Goal: Task Accomplishment & Management: Use online tool/utility

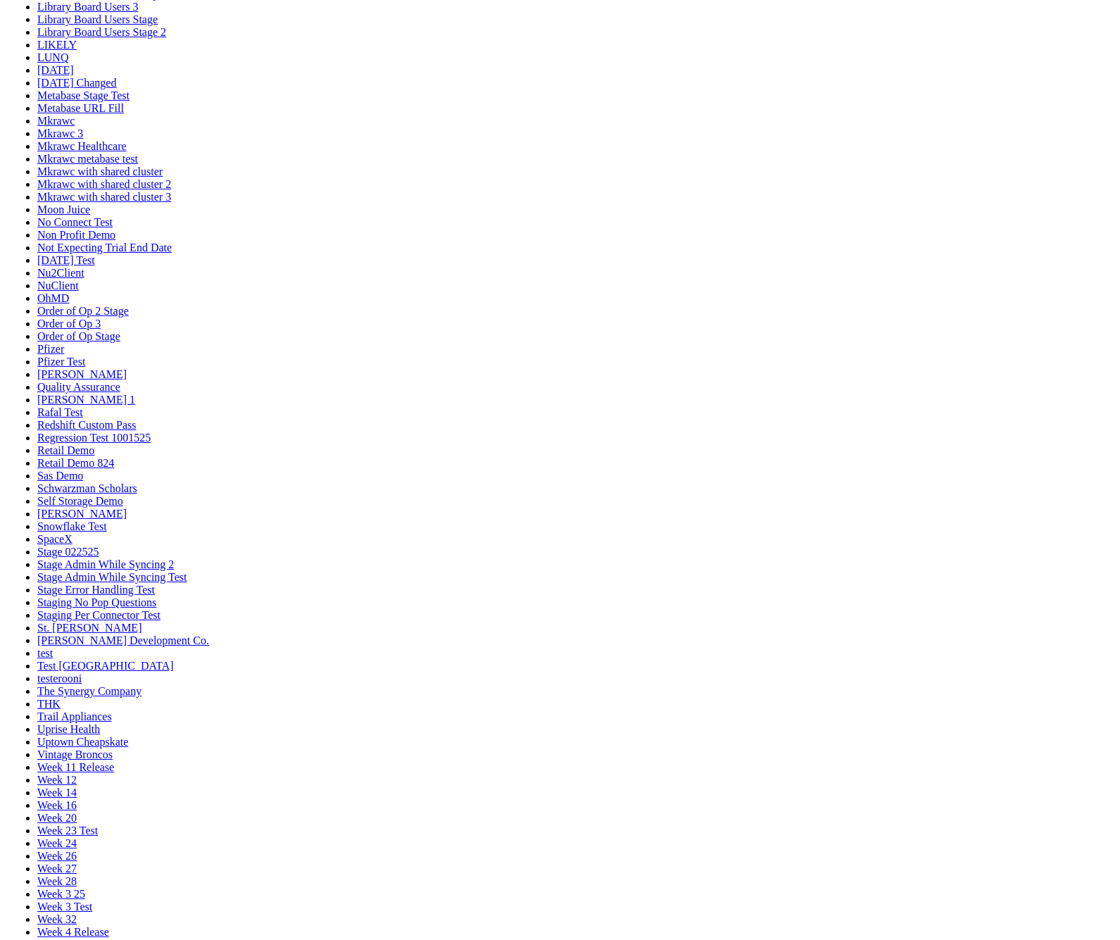
scroll to position [583, 0]
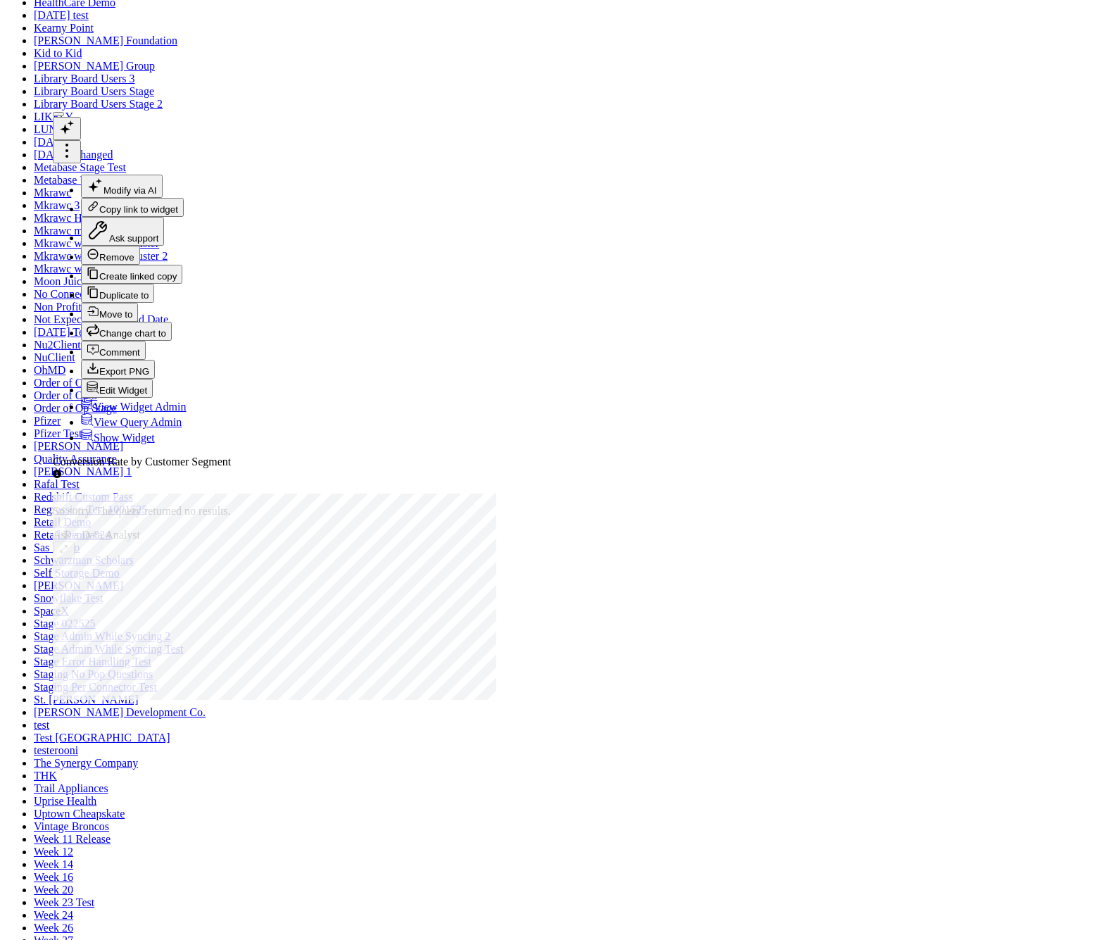
checkbox input "true"
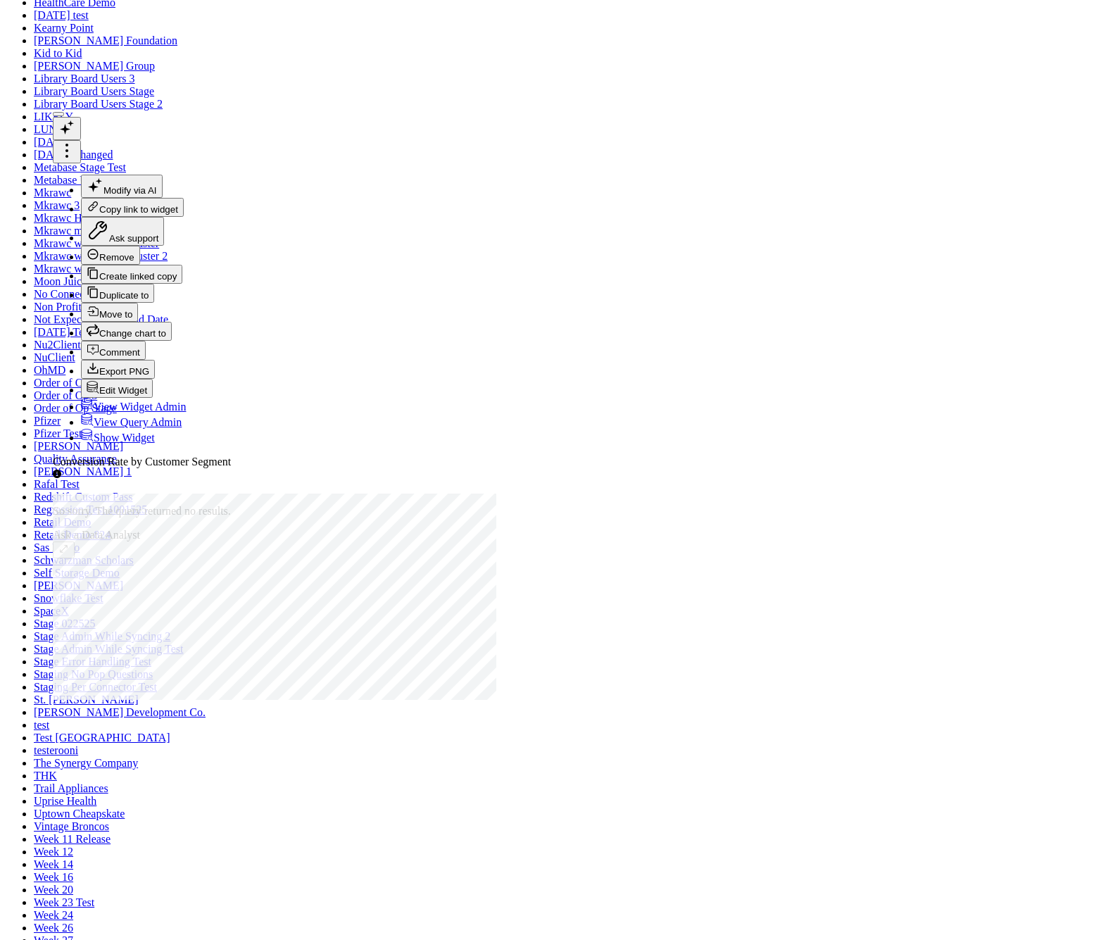
drag, startPoint x: 686, startPoint y: 755, endPoint x: 582, endPoint y: 755, distance: 104.2
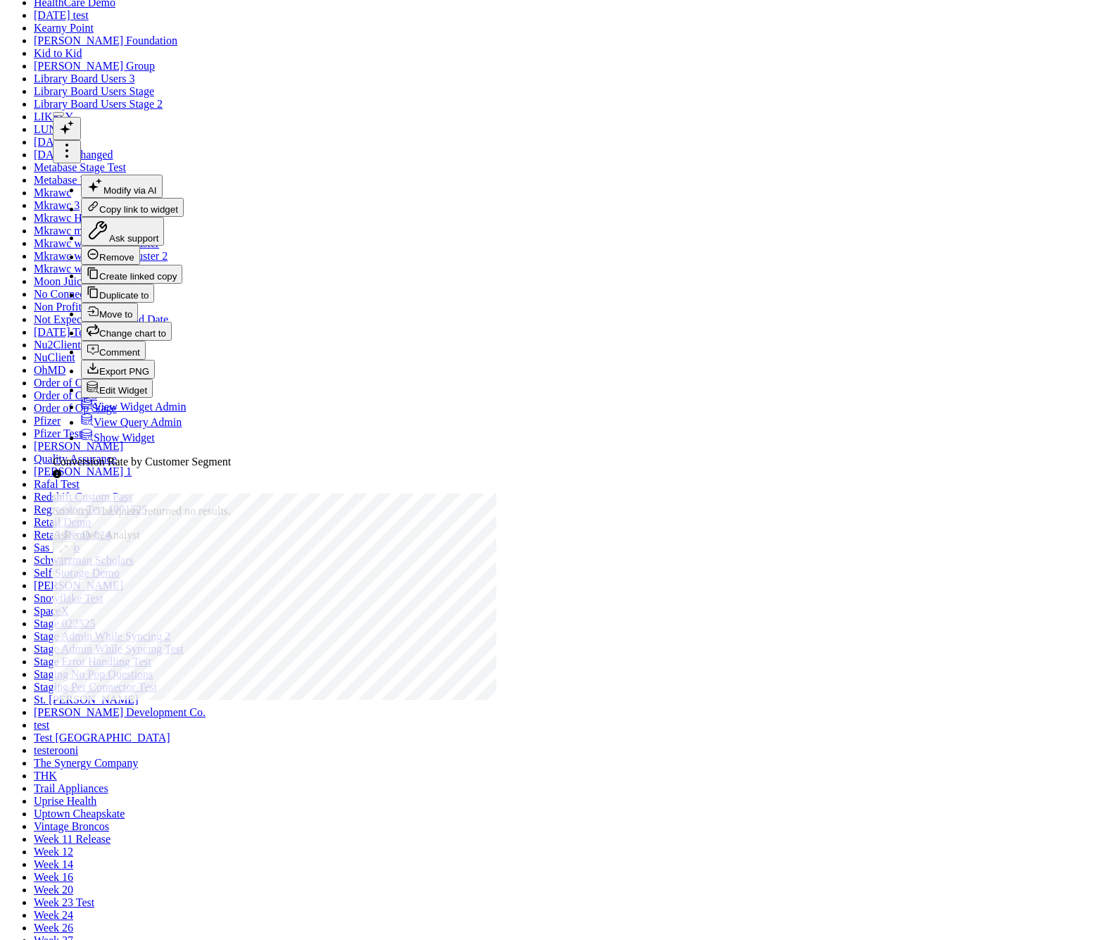
scroll to position [6, 0]
type textarea "show me all the segments"
click at [75, 142] on icon at bounding box center [66, 150] width 17 height 17
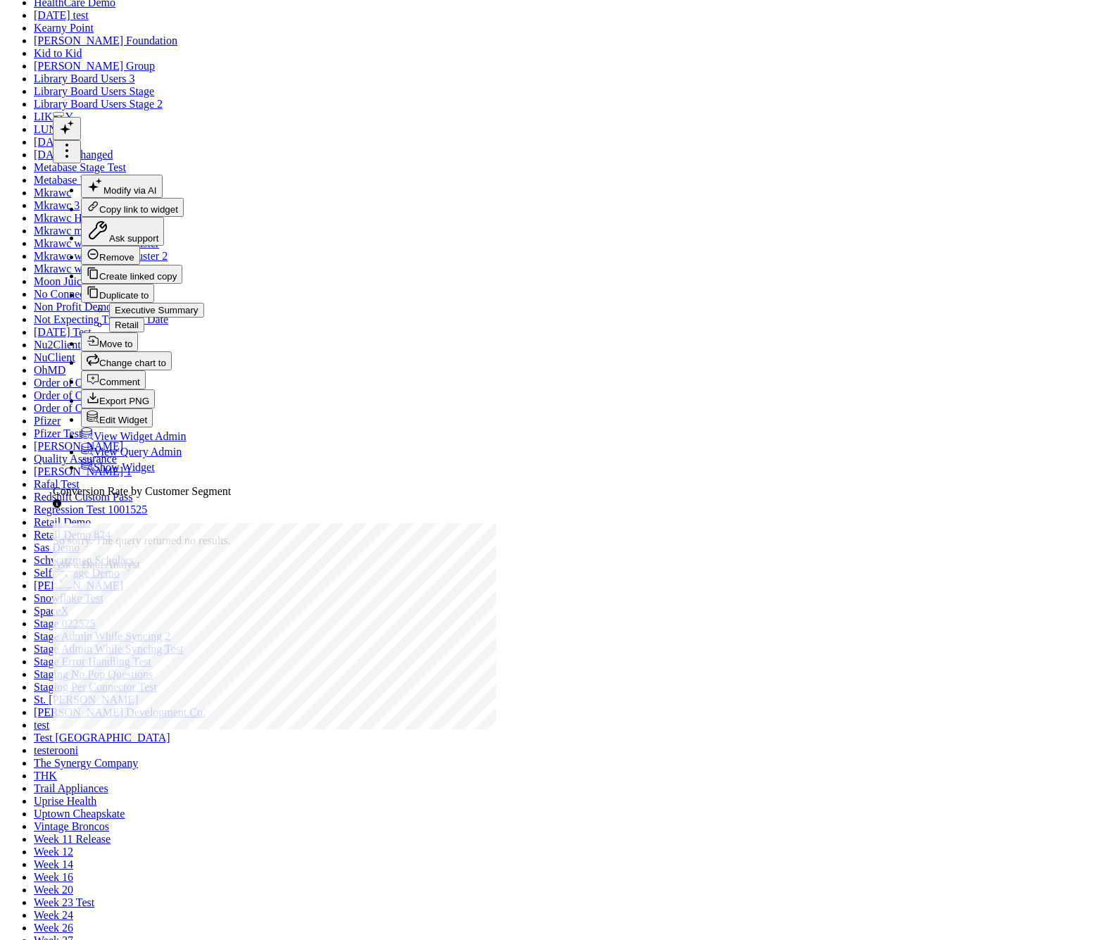
click at [204, 303] on button "Executive Summary" at bounding box center [156, 310] width 95 height 15
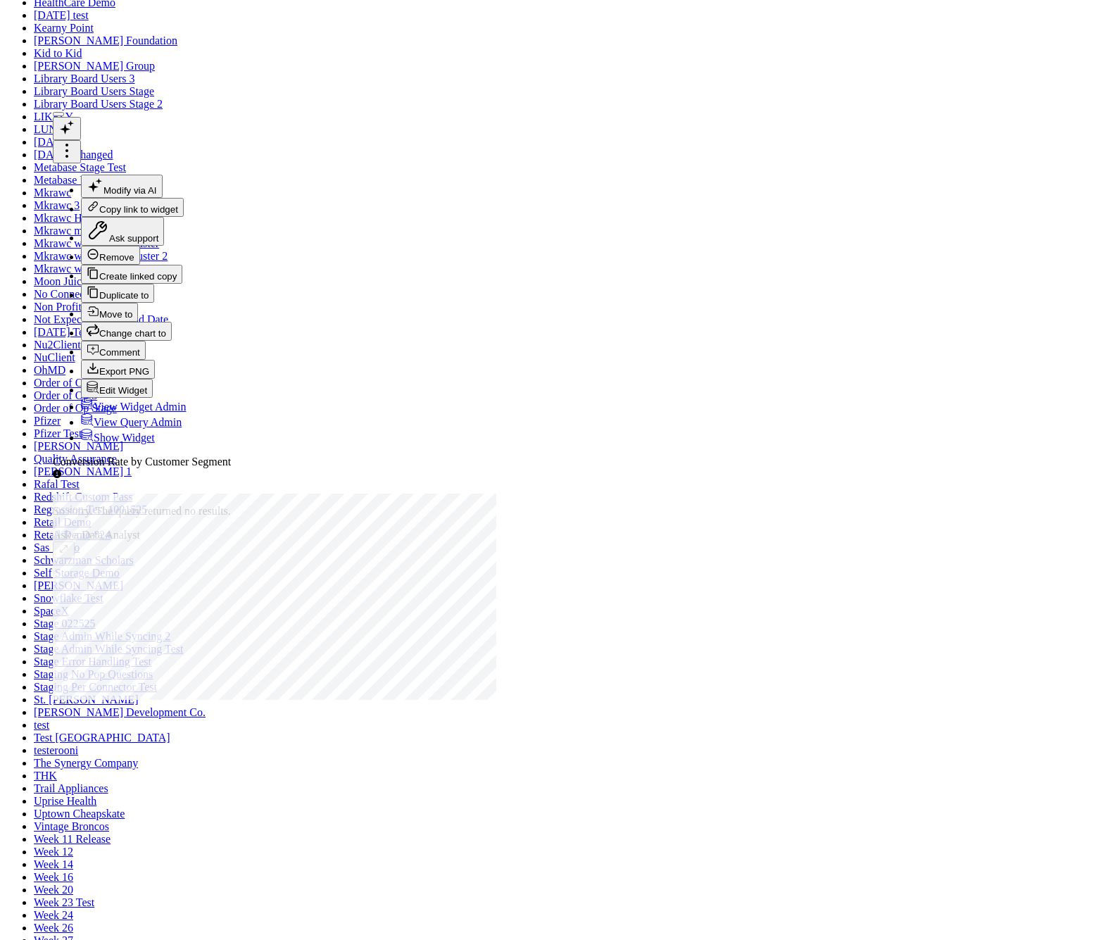
scroll to position [0, 0]
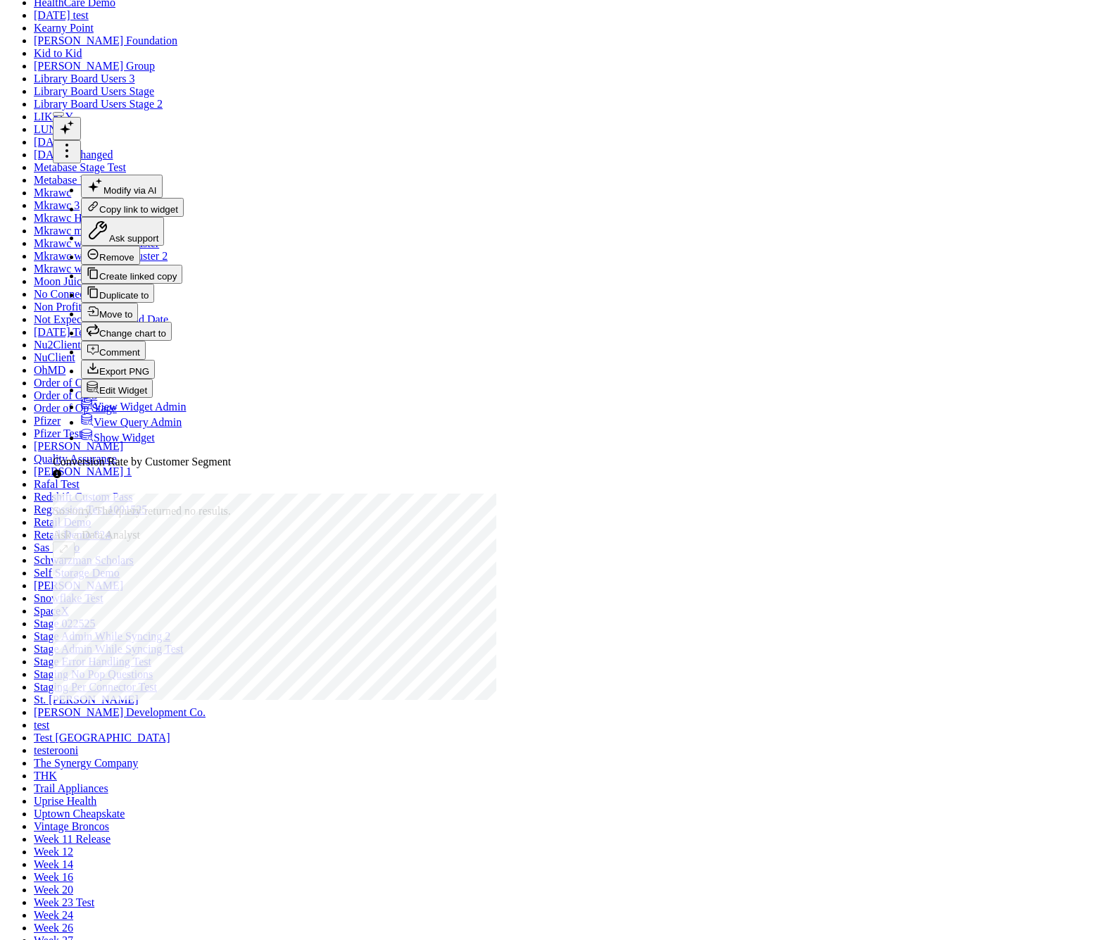
type textarea "show me the conversion for the last 30 days"
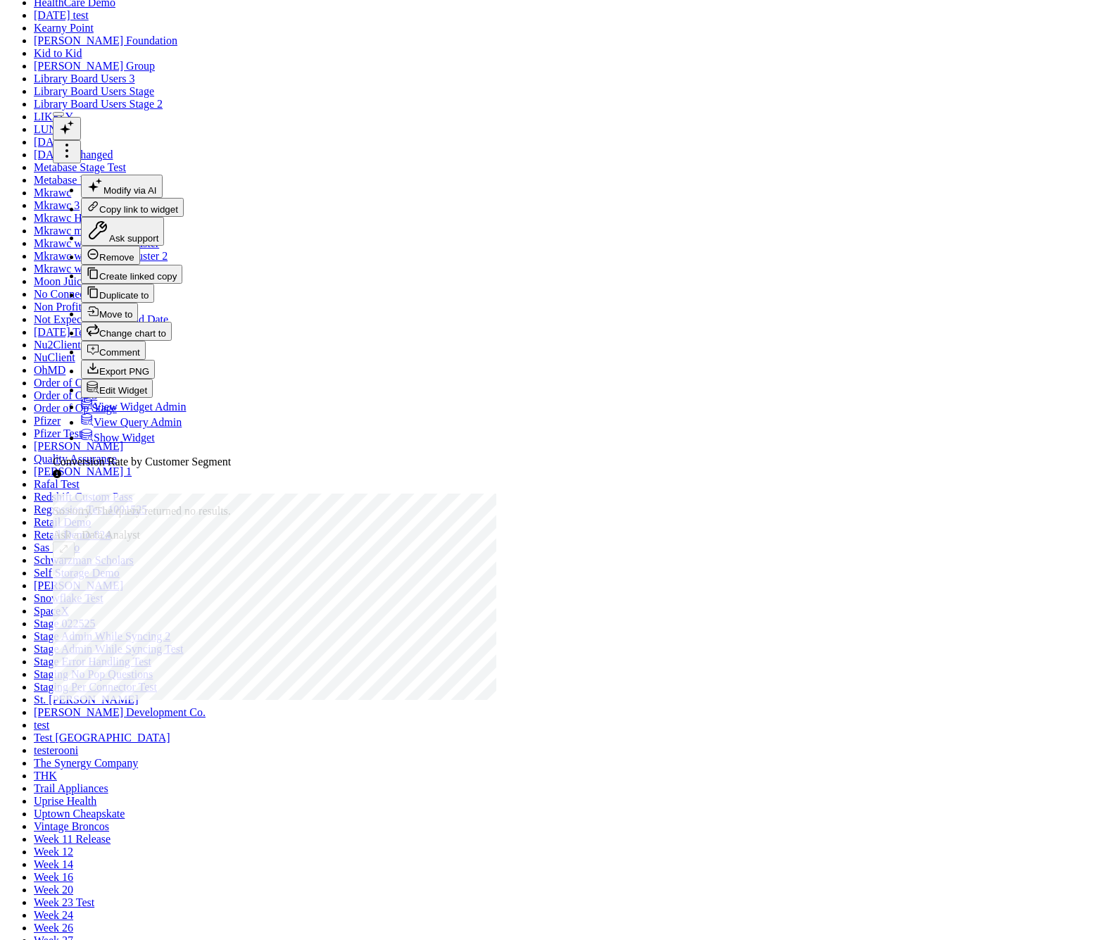
click at [68, 155] on icon at bounding box center [66, 156] width 3 height 3
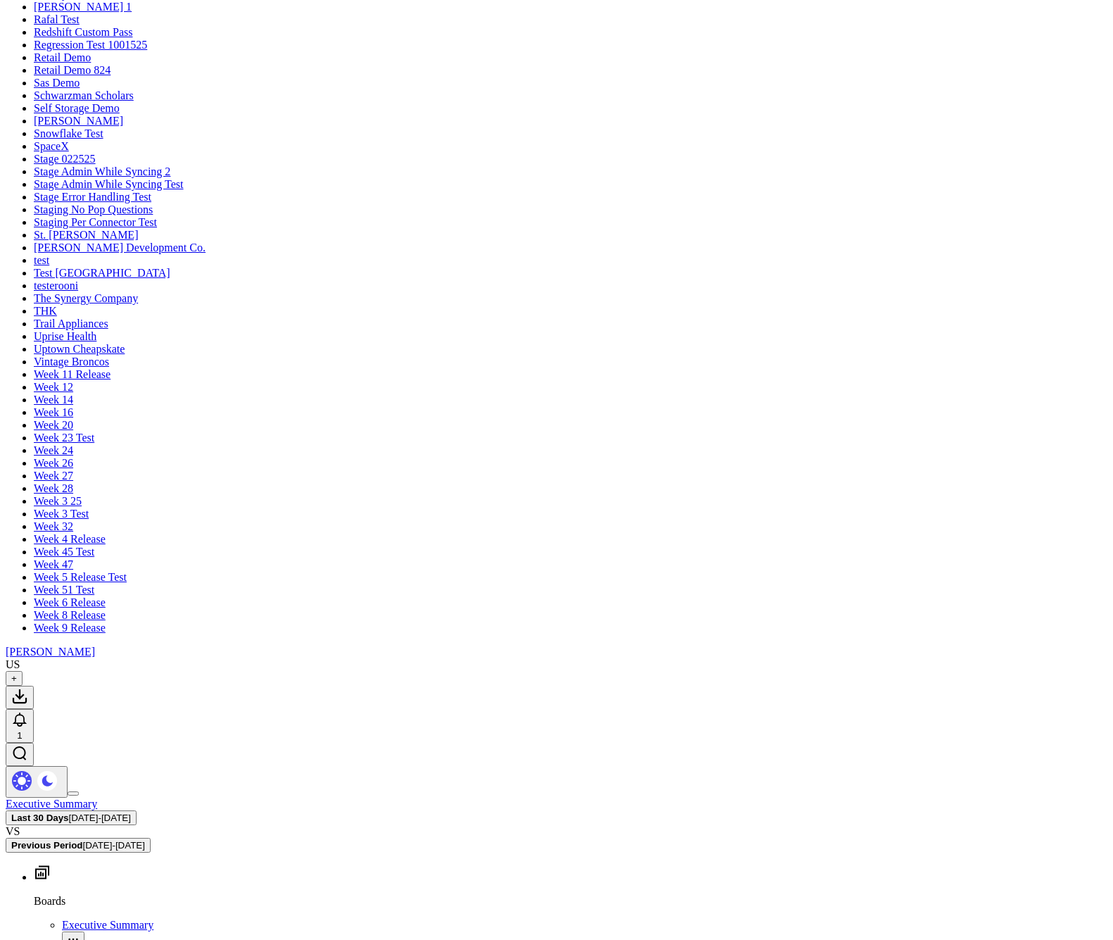
scroll to position [831, 0]
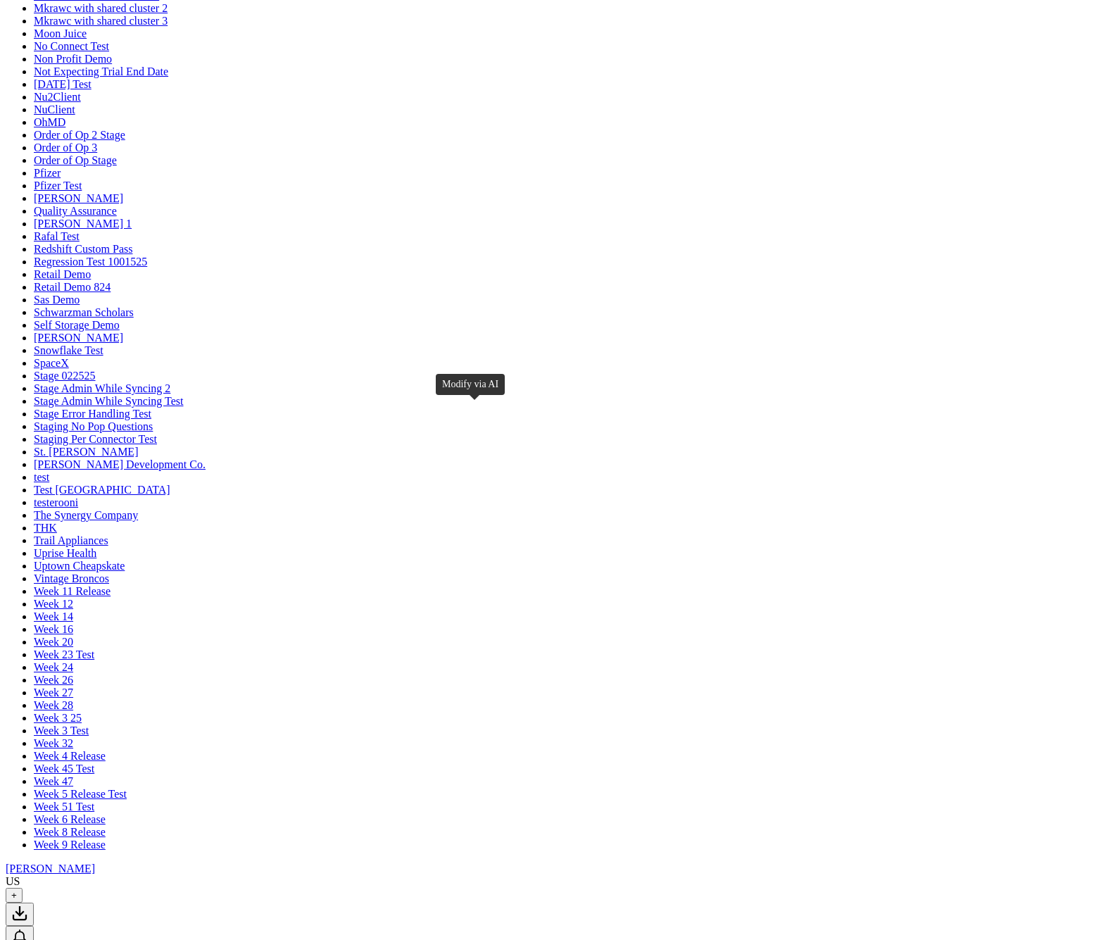
click at [571, 426] on textarea at bounding box center [567, 413] width 128 height 25
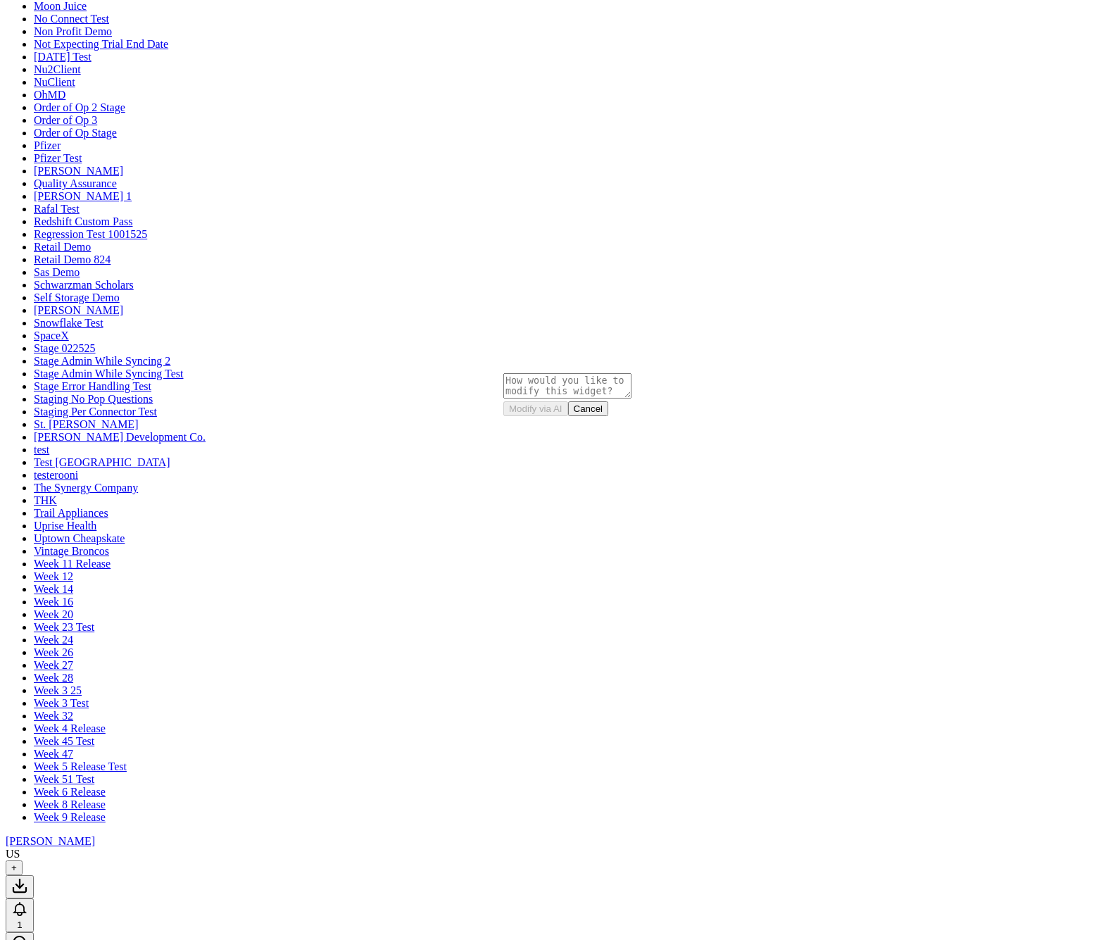
scroll to position [840, 0]
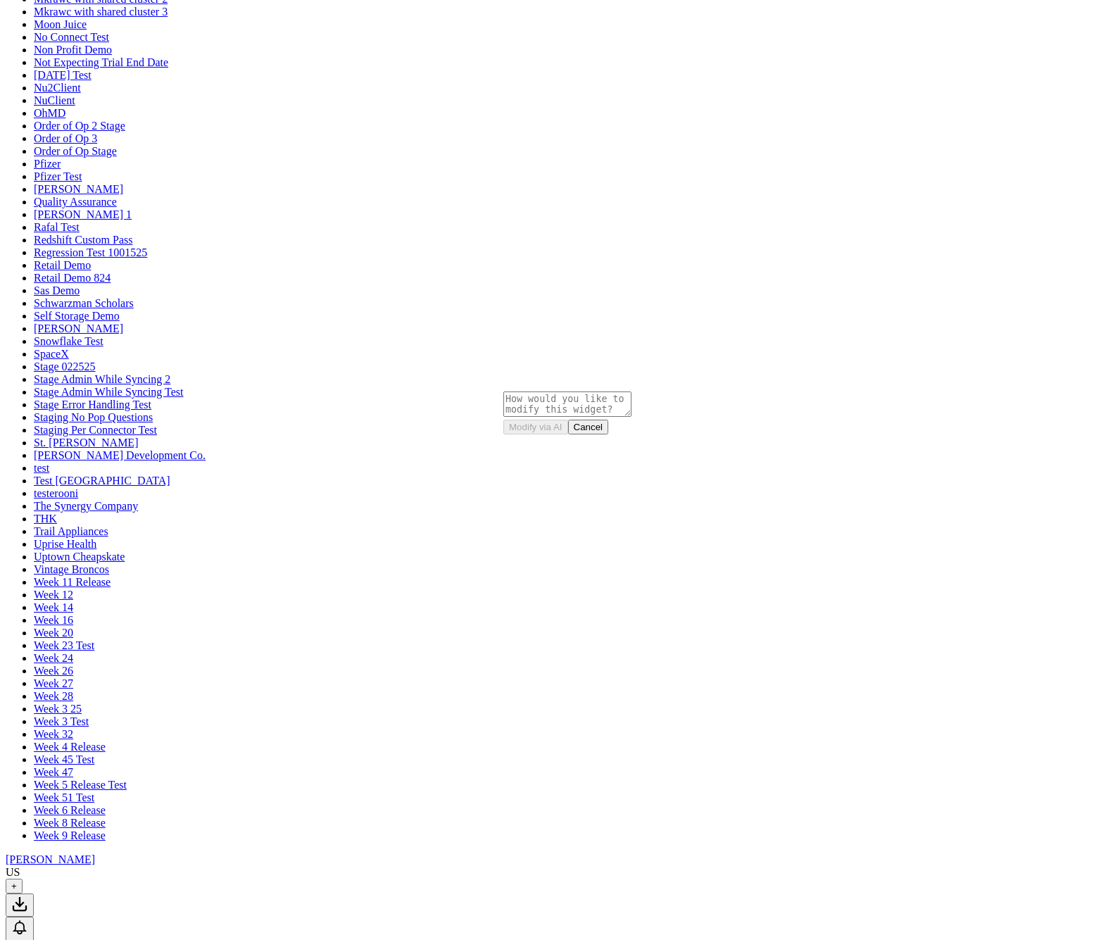
drag, startPoint x: 588, startPoint y: 169, endPoint x: 762, endPoint y: 166, distance: 173.2
copy strong "Product & Market Performance"
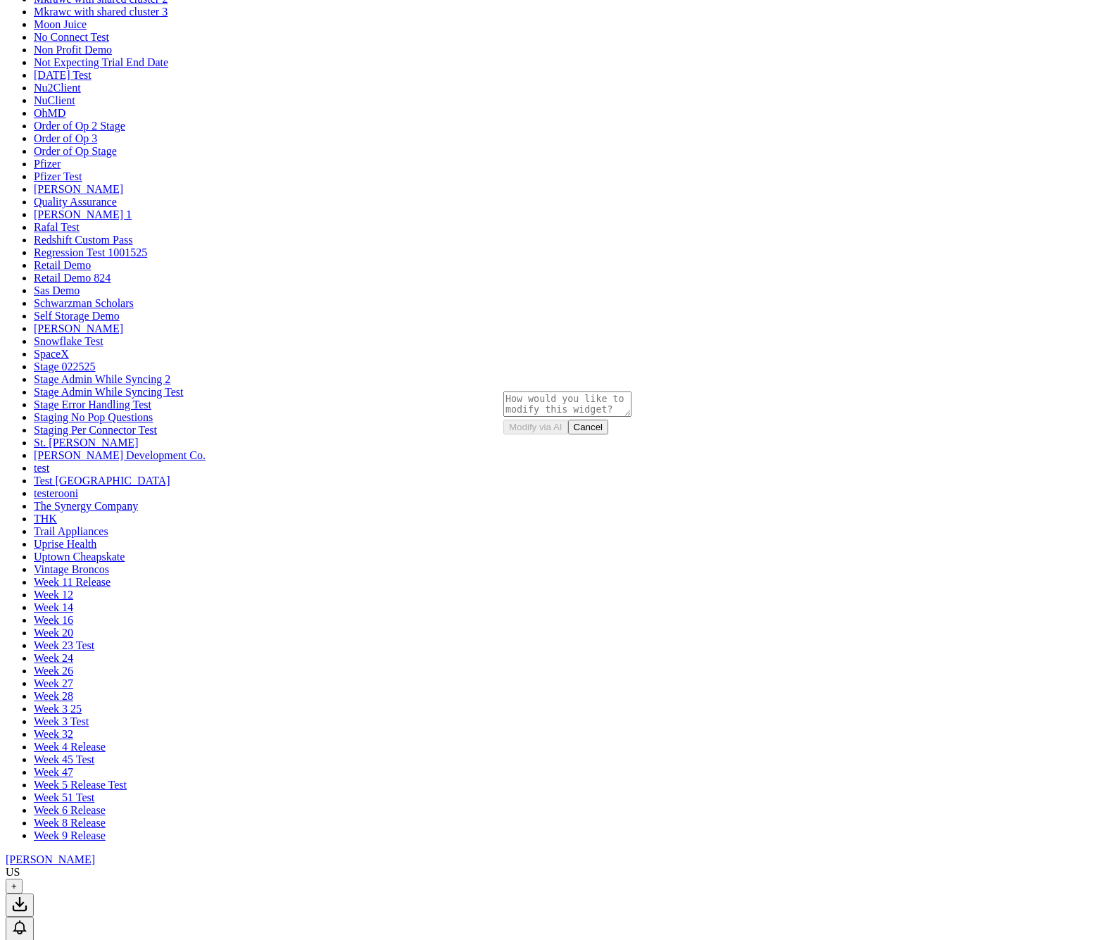
drag, startPoint x: 590, startPoint y: 745, endPoint x: 691, endPoint y: 749, distance: 100.7
copy strong "Areas to Monitor"
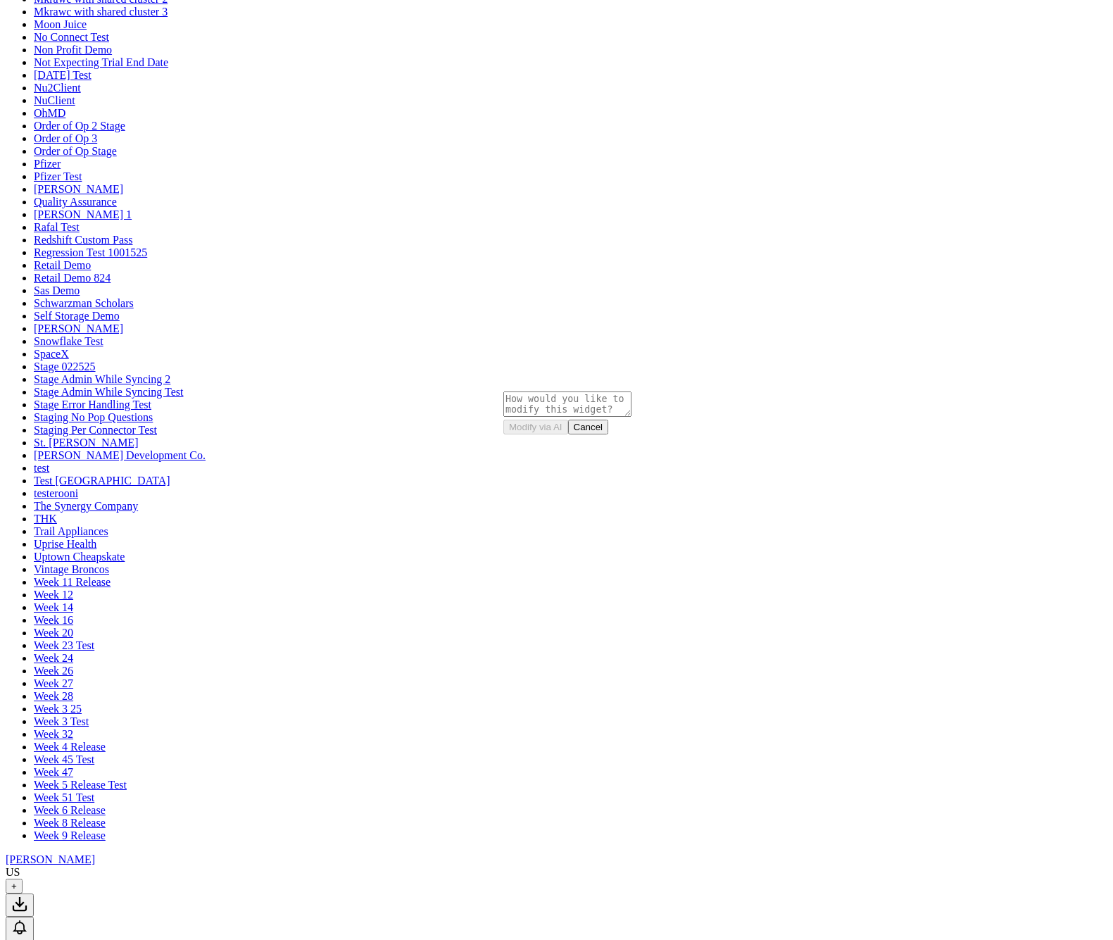
paste textarea "Areas to Monitor"
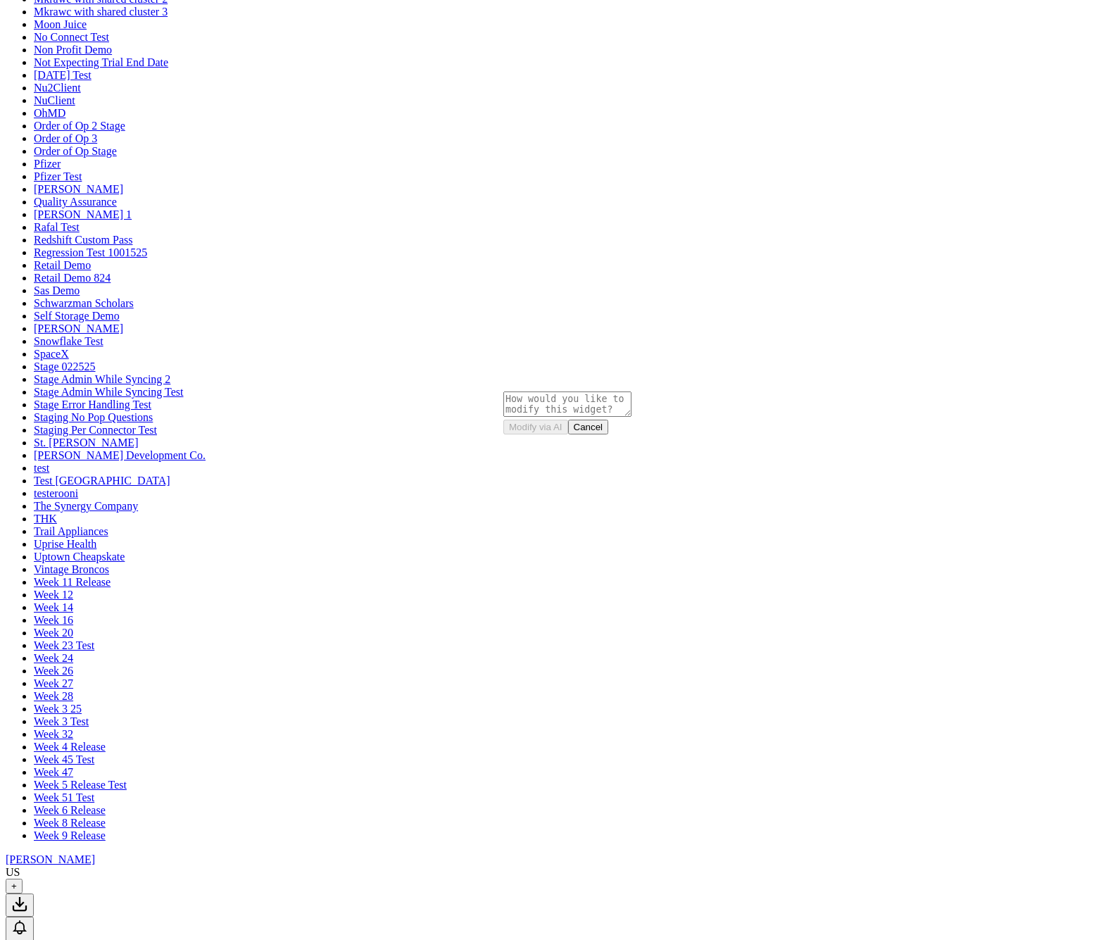
type textarea "give me my Areas to Monitor"
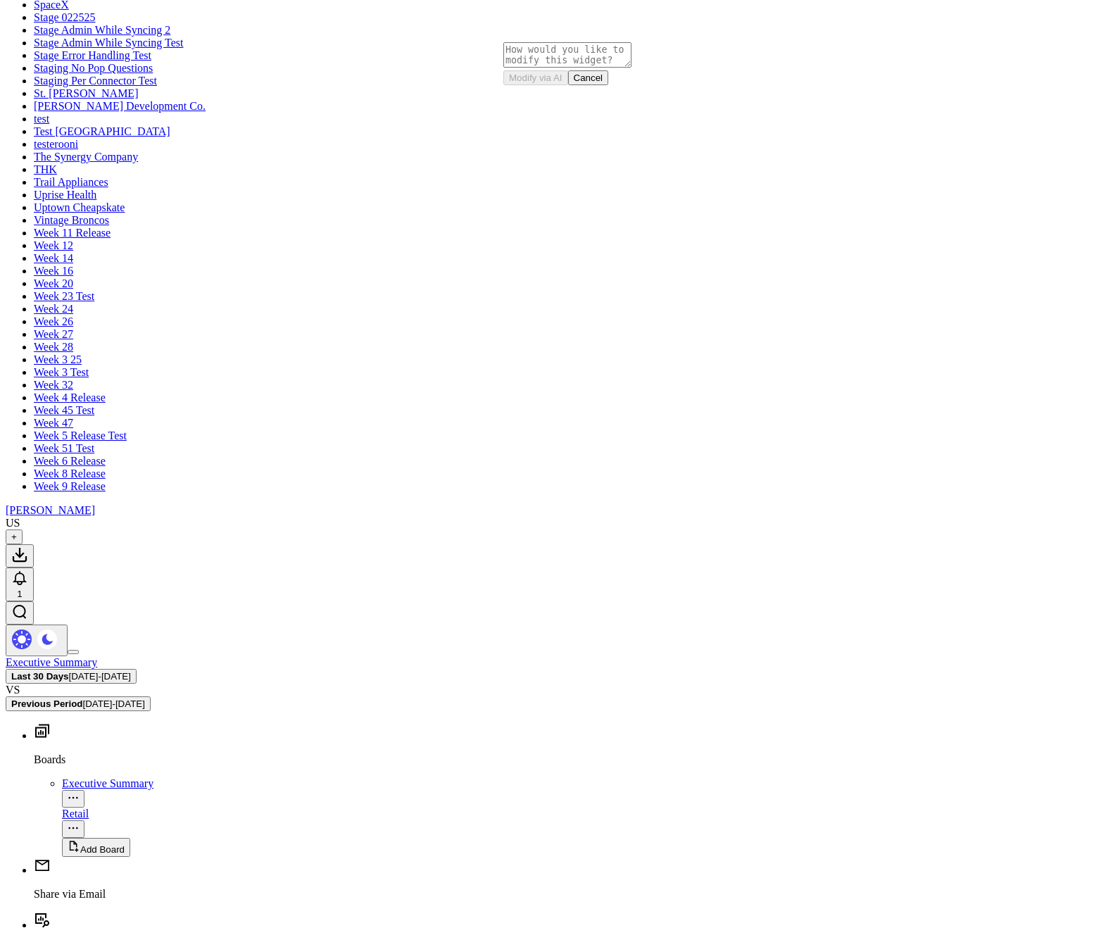
scroll to position [1627, 0]
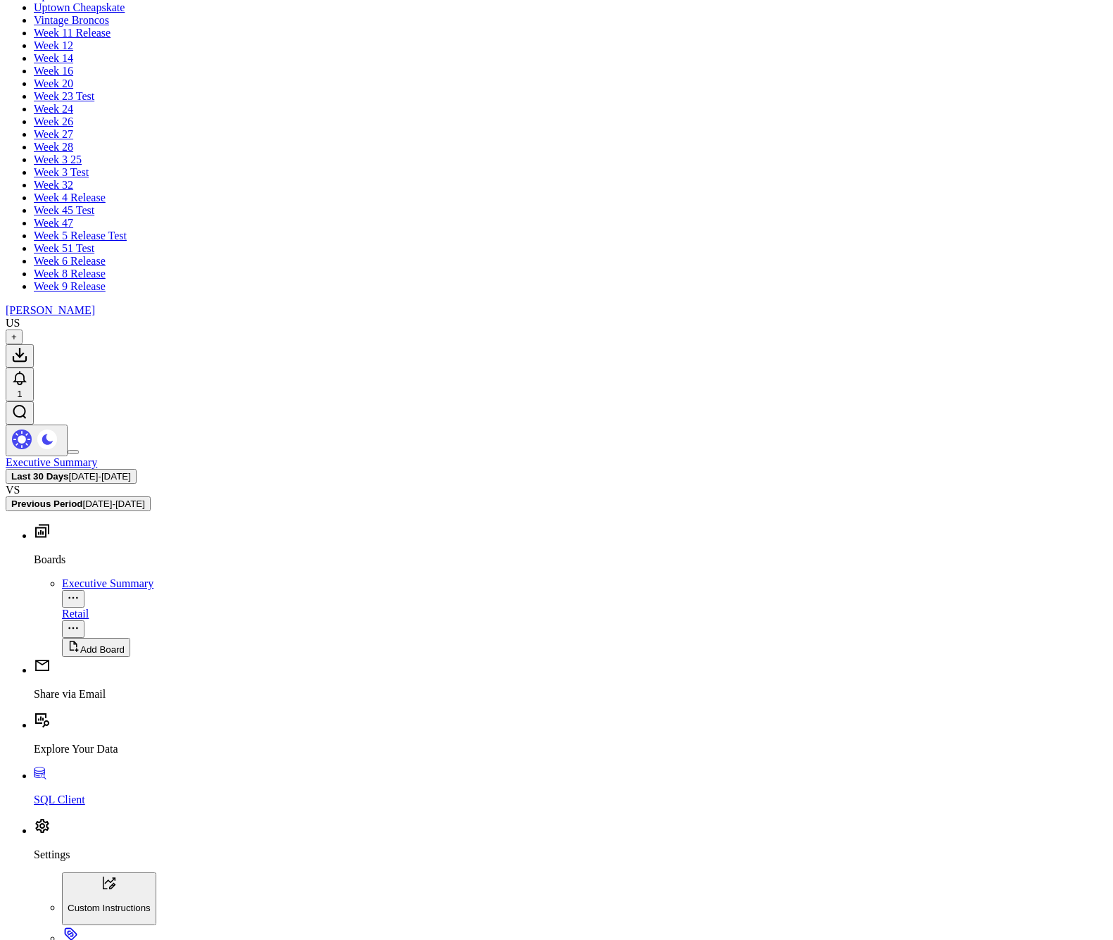
scroll to position [1467, 0]
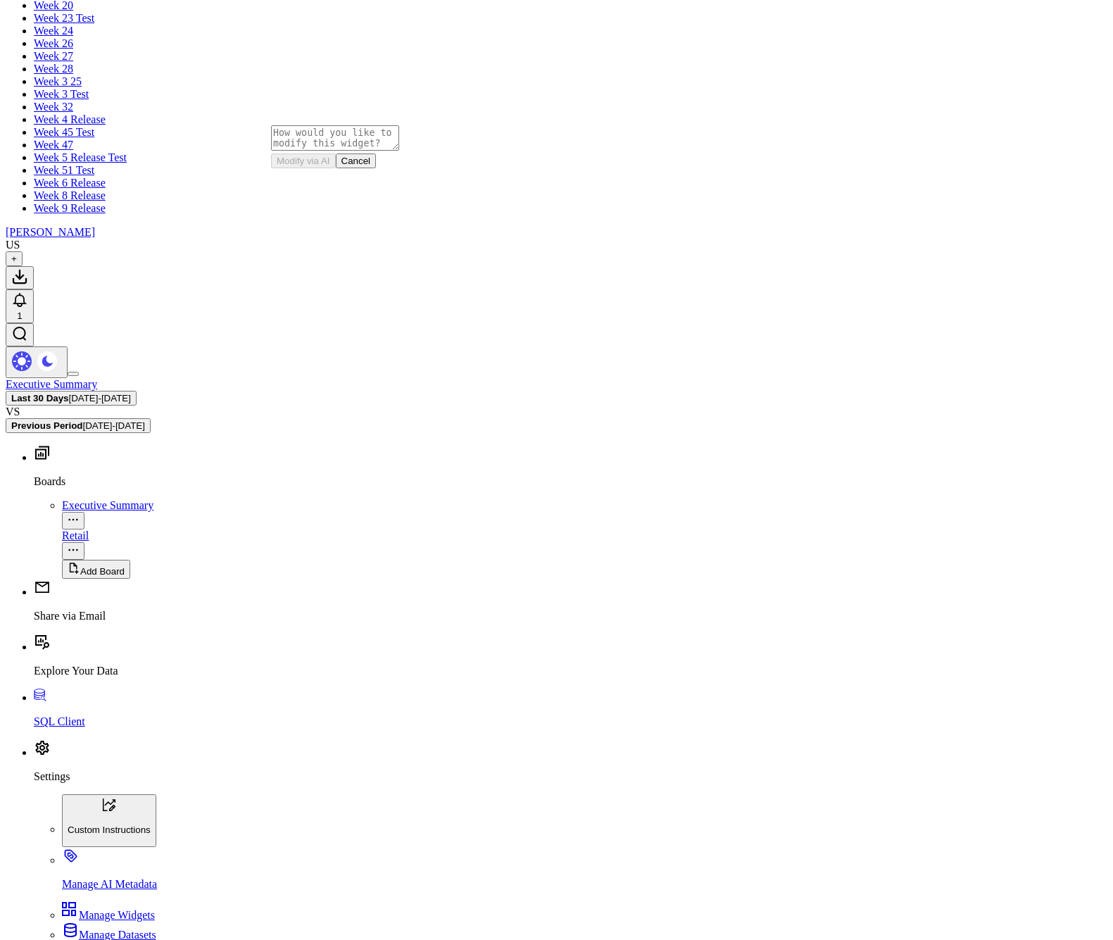
click at [345, 151] on textarea at bounding box center [335, 137] width 128 height 25
click at [355, 151] on textarea at bounding box center [335, 137] width 128 height 25
drag, startPoint x: 607, startPoint y: 479, endPoint x: 745, endPoint y: 483, distance: 138.7
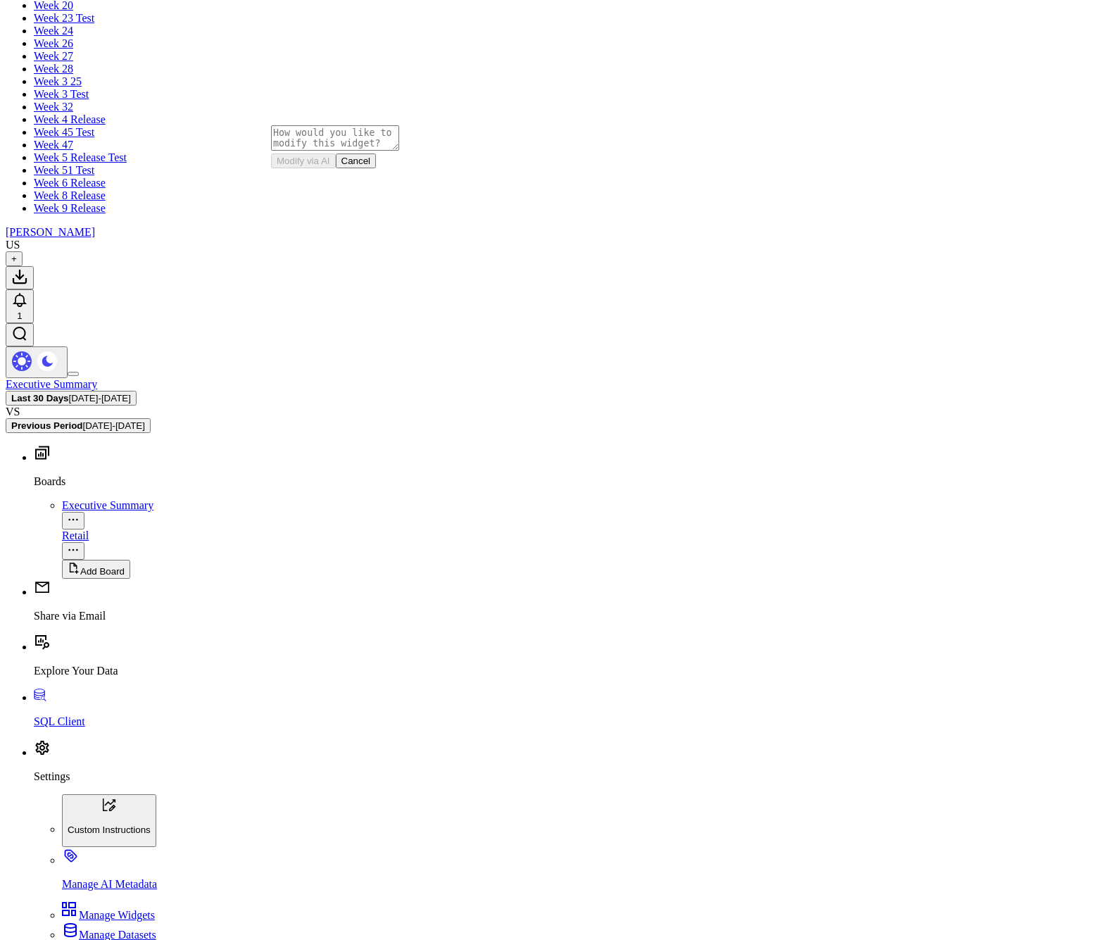
drag, startPoint x: 604, startPoint y: 518, endPoint x: 621, endPoint y: 518, distance: 16.9
click at [348, 151] on textarea at bounding box center [335, 137] width 128 height 25
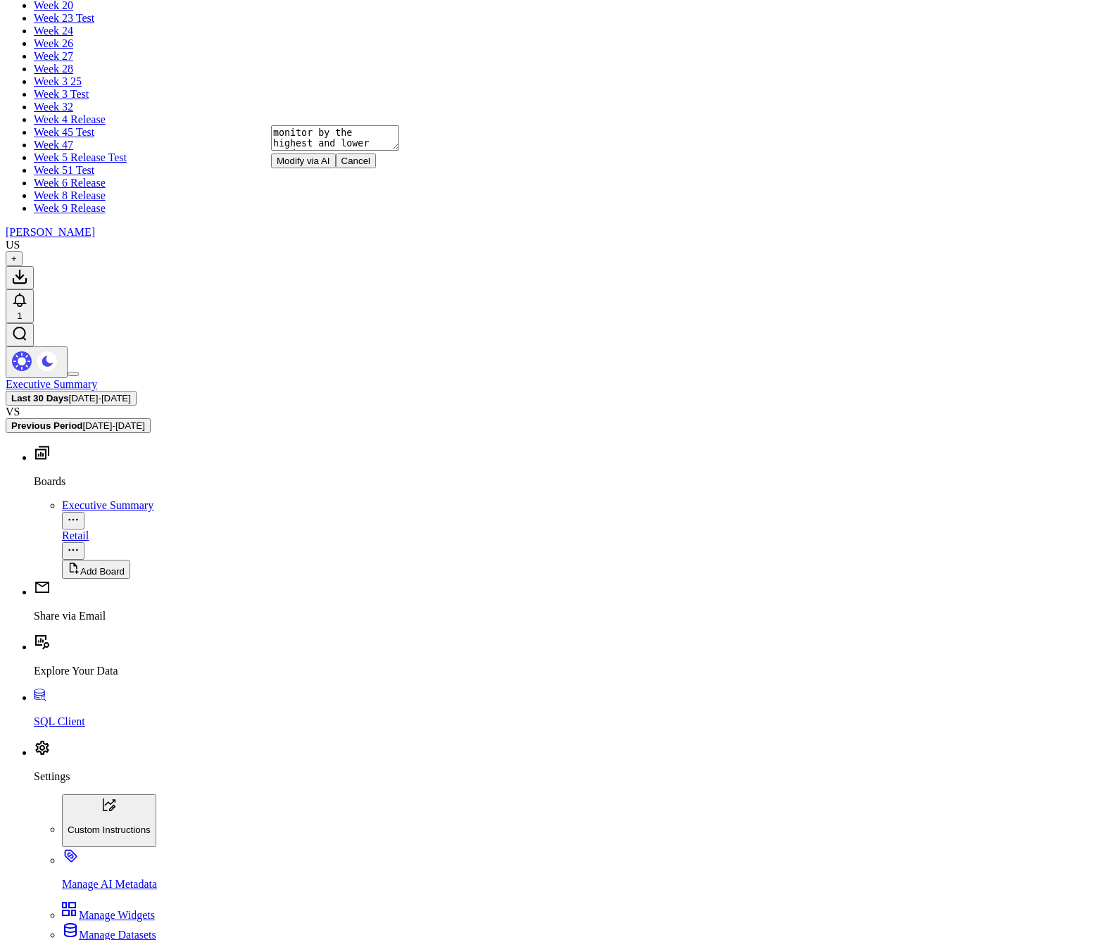
type textarea "monitor by the highest and lower product"
click at [336, 168] on button "Modify via AI" at bounding box center [303, 160] width 65 height 15
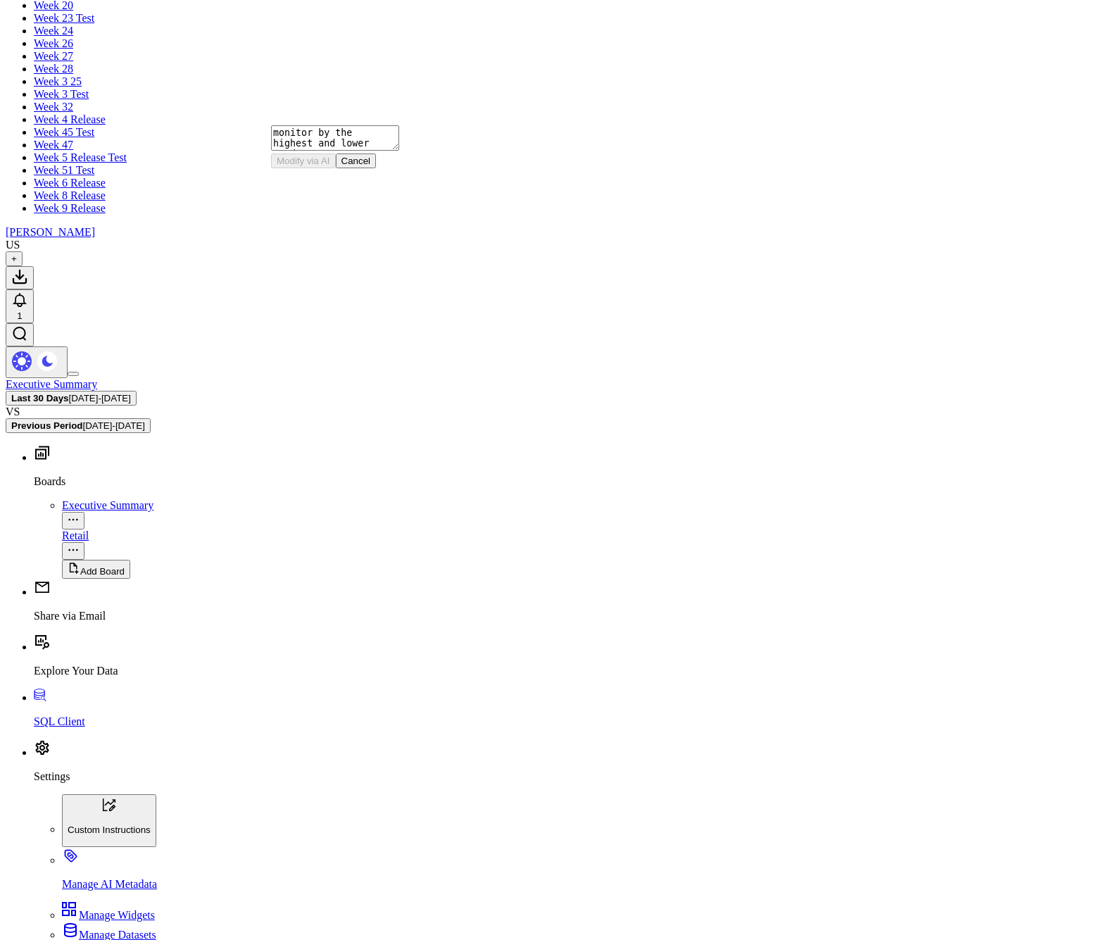
drag, startPoint x: 188, startPoint y: 153, endPoint x: 592, endPoint y: 615, distance: 613.6
drag, startPoint x: 200, startPoint y: 188, endPoint x: 294, endPoint y: 337, distance: 176.2
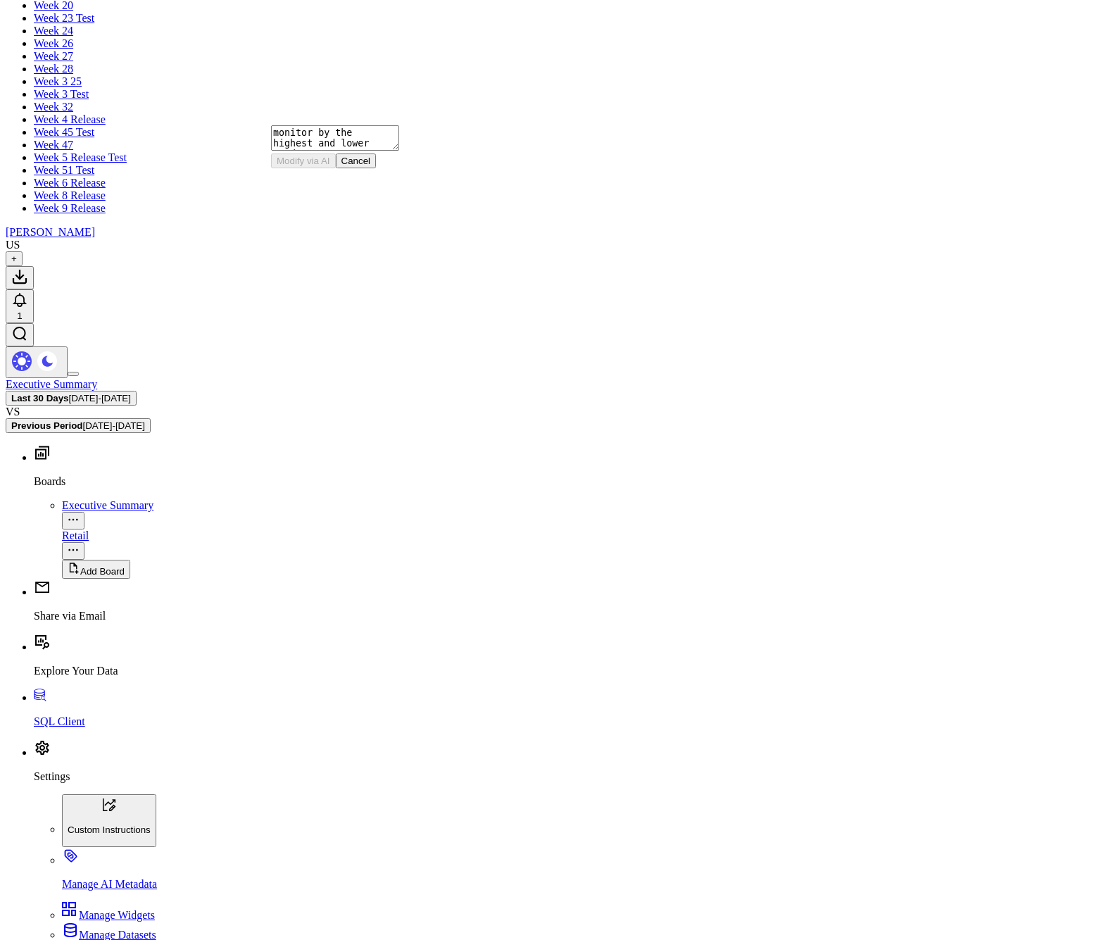
drag, startPoint x: 195, startPoint y: 185, endPoint x: 391, endPoint y: 372, distance: 270.8
drag, startPoint x: 477, startPoint y: 284, endPoint x: 286, endPoint y: 296, distance: 191.1
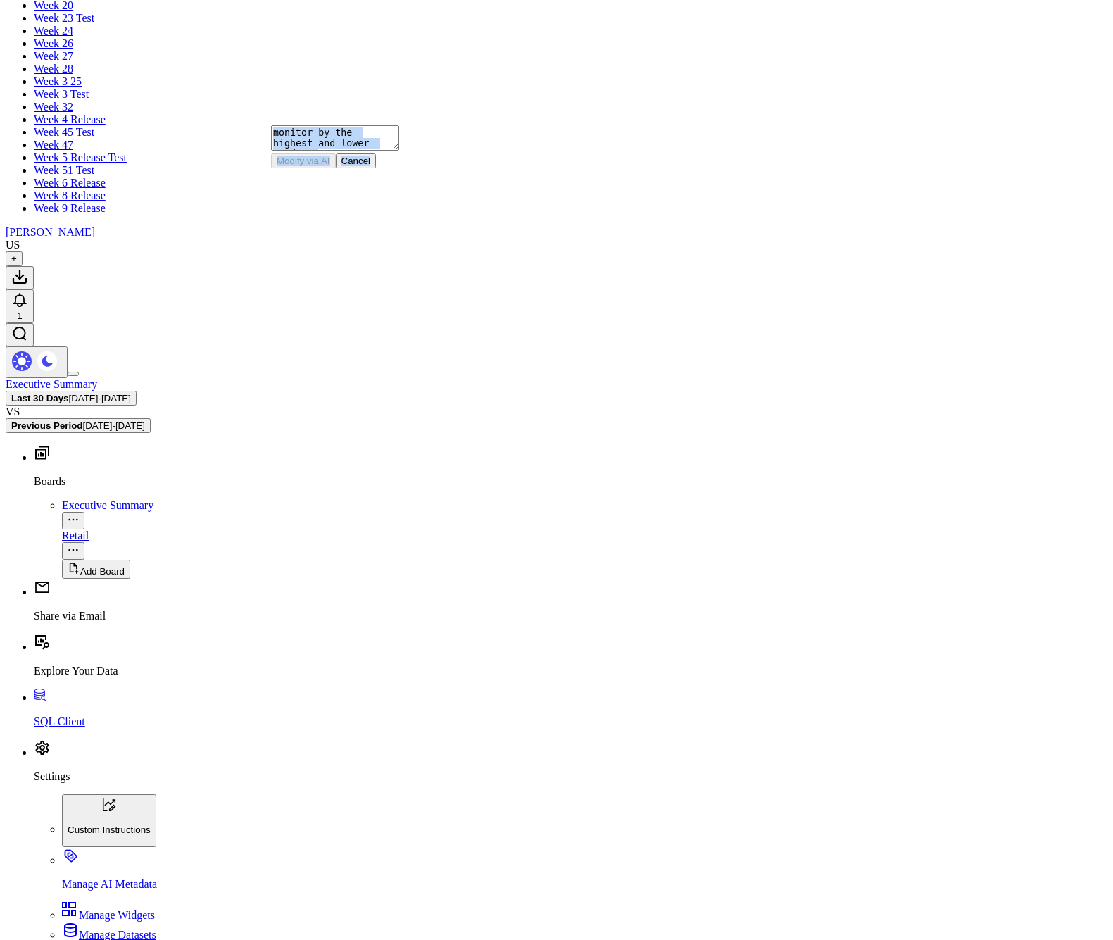
drag, startPoint x: 201, startPoint y: 205, endPoint x: 846, endPoint y: 413, distance: 678.3
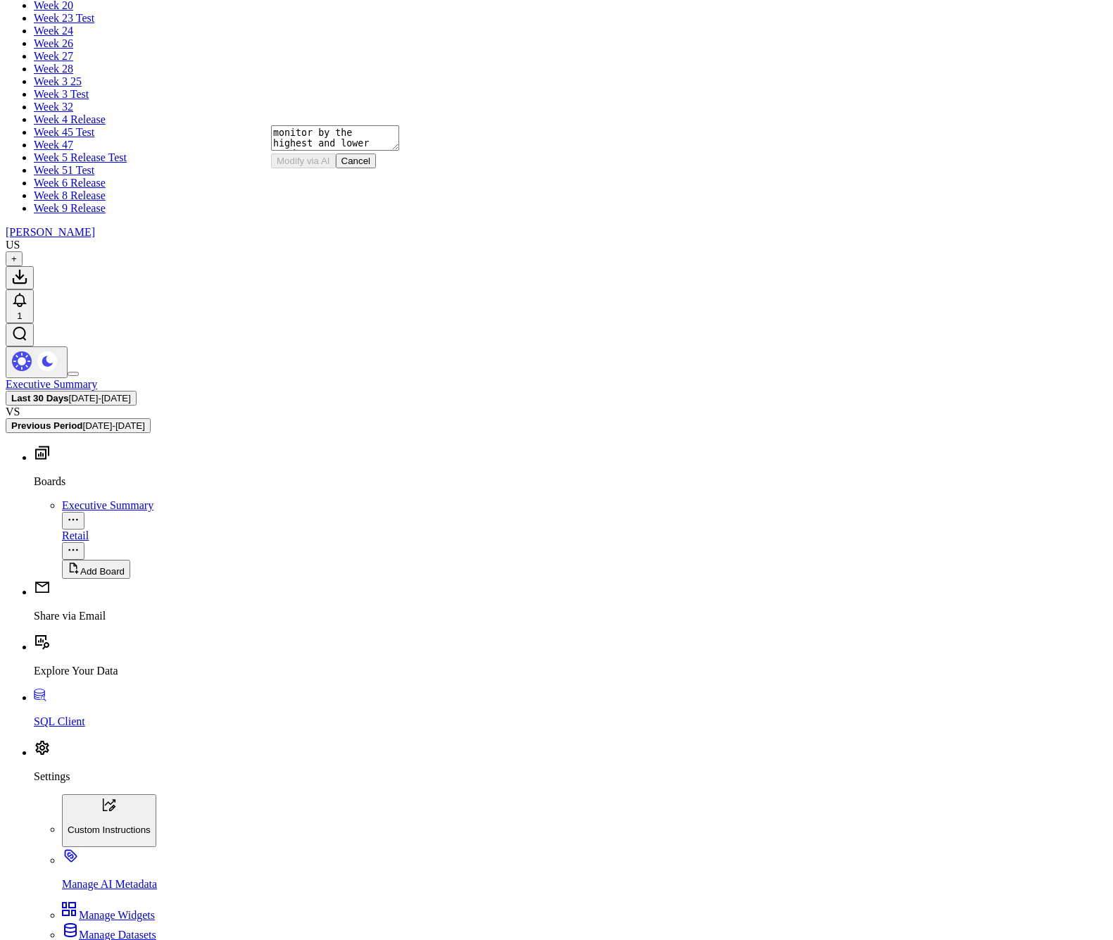
drag, startPoint x: 277, startPoint y: 370, endPoint x: 496, endPoint y: 372, distance: 218.9
drag, startPoint x: 519, startPoint y: 370, endPoint x: 295, endPoint y: 369, distance: 224.5
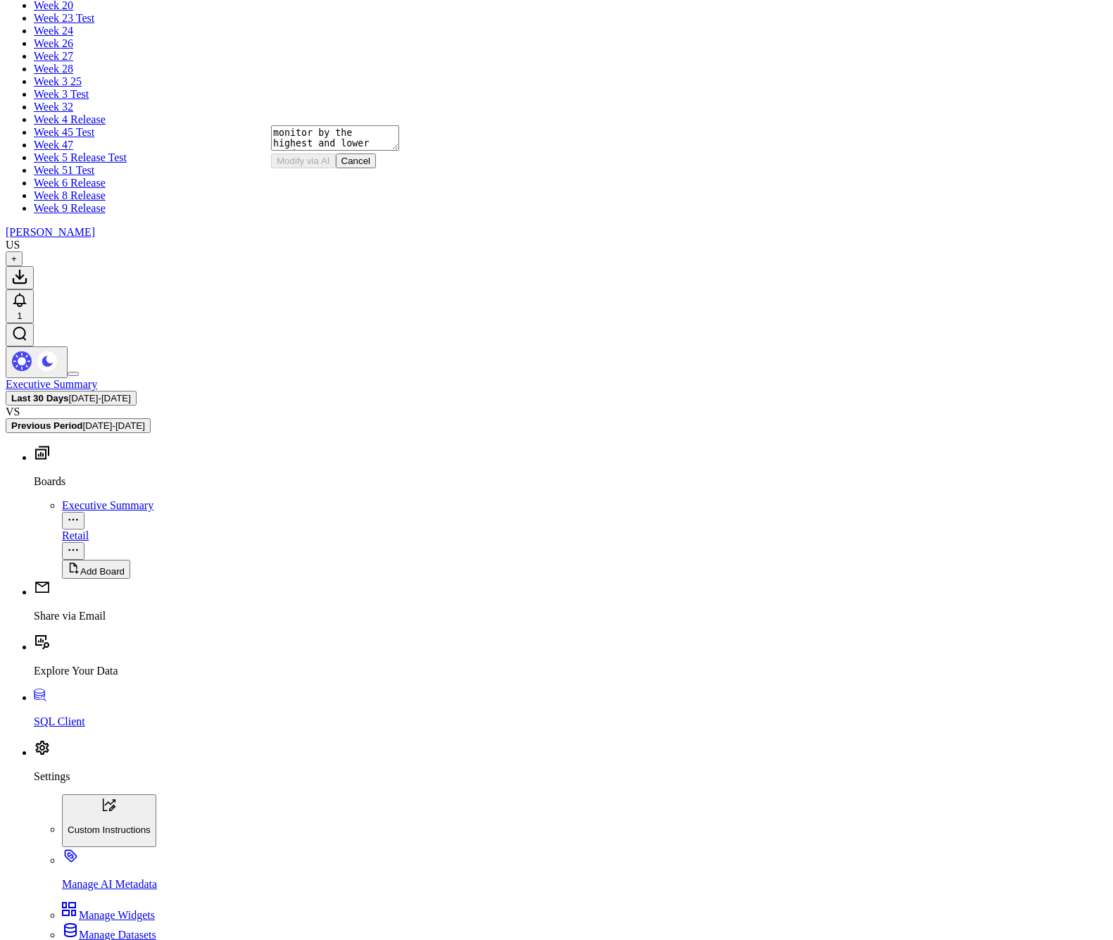
drag, startPoint x: 705, startPoint y: 351, endPoint x: 896, endPoint y: 354, distance: 191.5
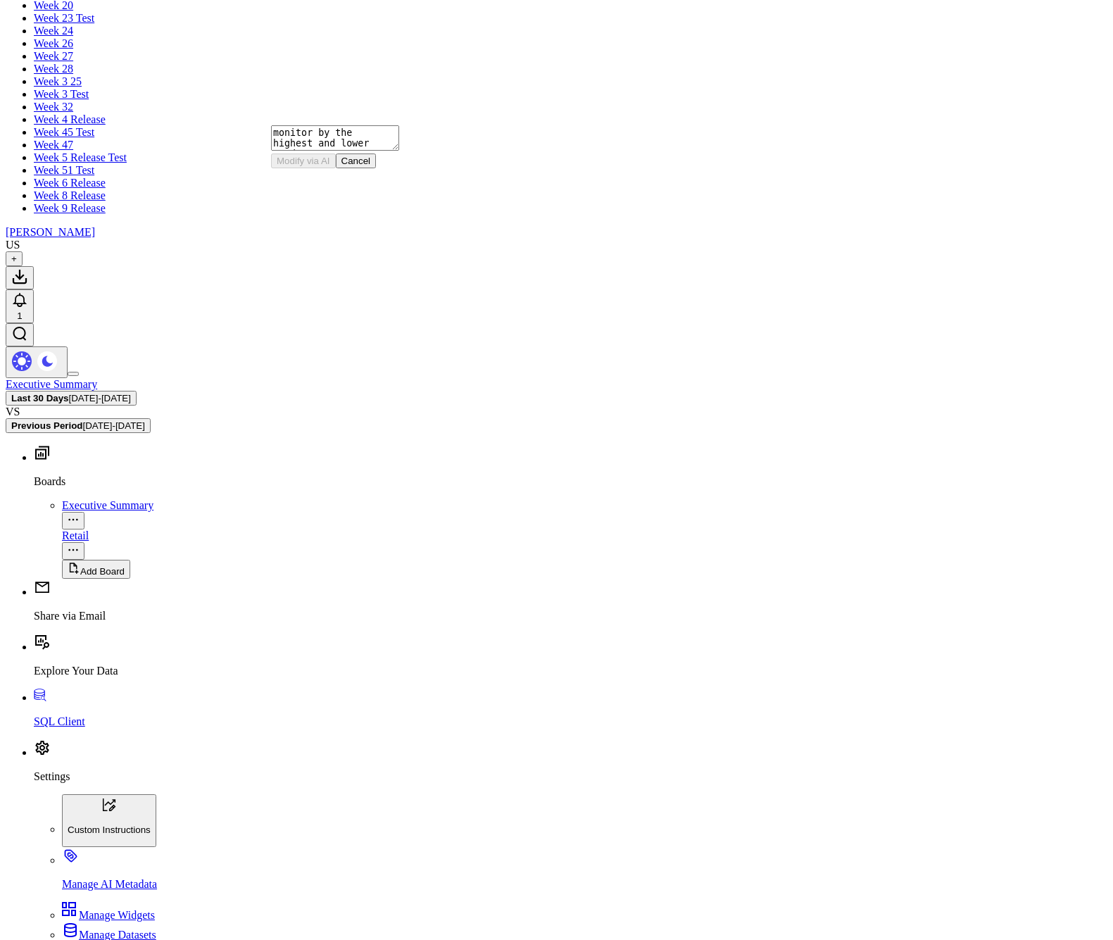
drag, startPoint x: 707, startPoint y: 370, endPoint x: 964, endPoint y: 348, distance: 257.8
copy p "improvements in customer engagement"
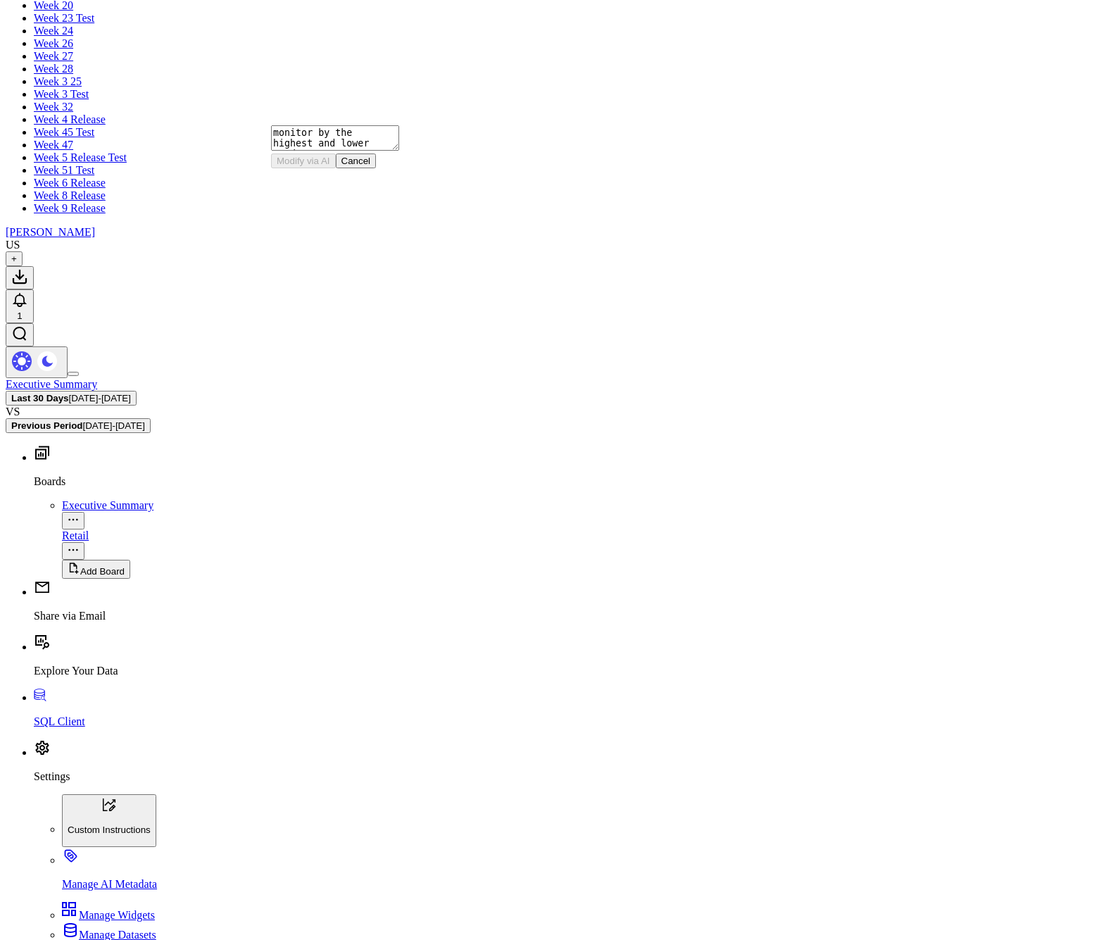
drag, startPoint x: 794, startPoint y: 828, endPoint x: 769, endPoint y: 802, distance: 35.8
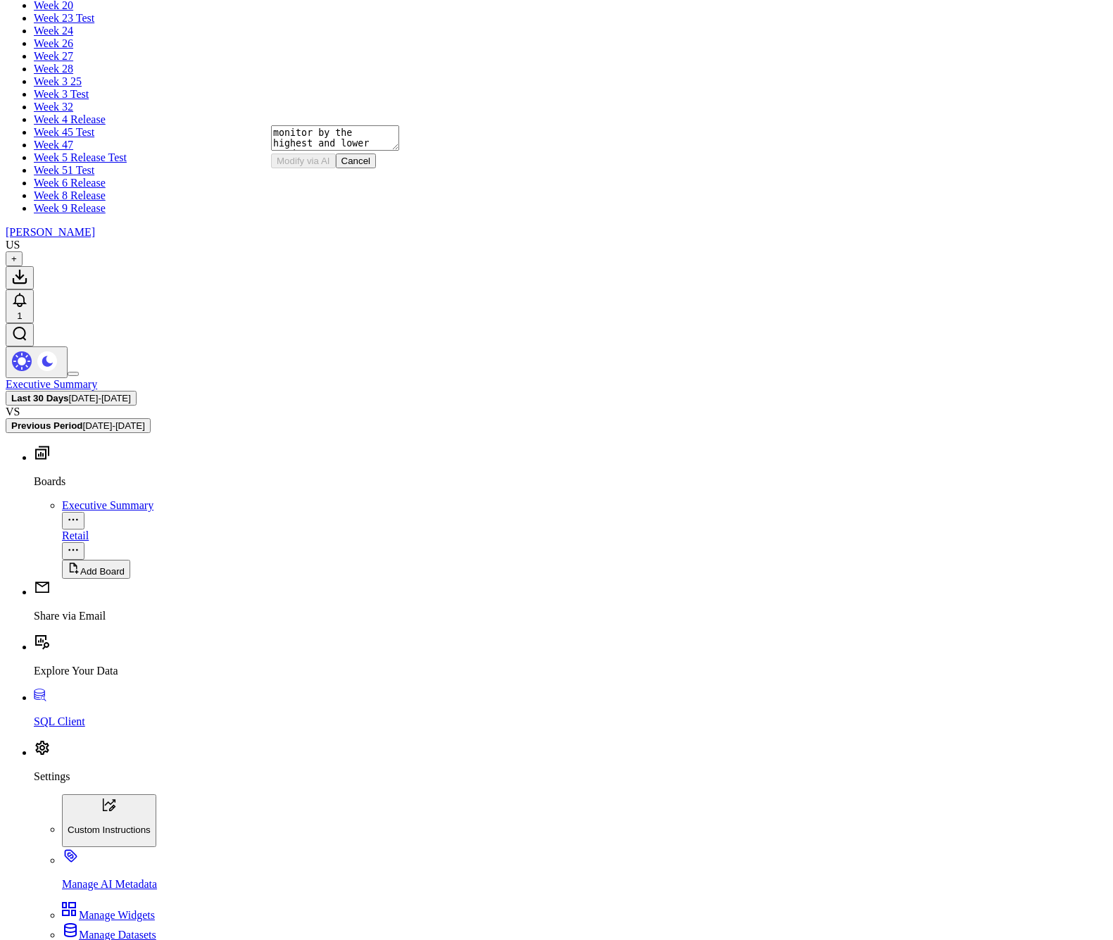
click at [348, 151] on textarea "monitor by the highest and lower product" at bounding box center [335, 137] width 128 height 25
paste textarea "improvements in customer engagement"
type textarea "show me the improvements in customer engagement"
click at [331, 168] on button "Modify via AI" at bounding box center [303, 160] width 65 height 15
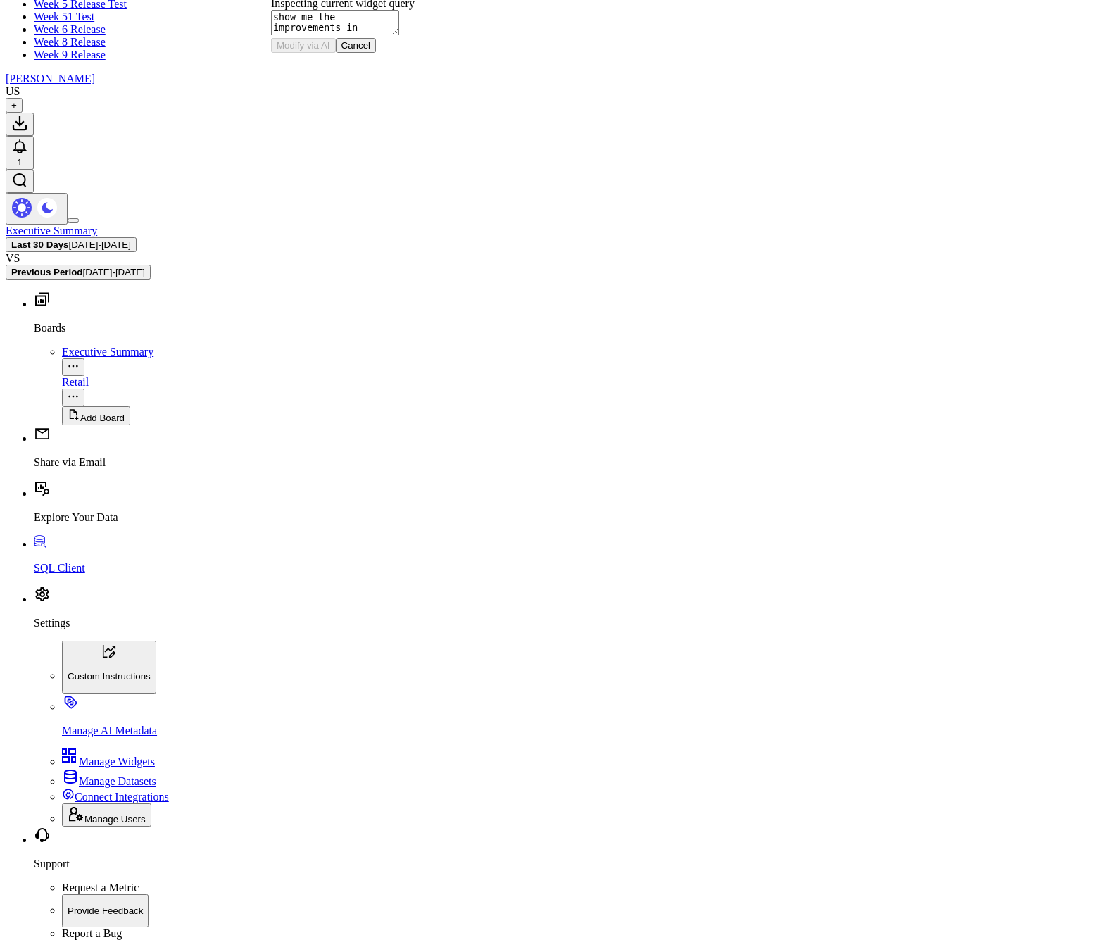
scroll to position [1745, 0]
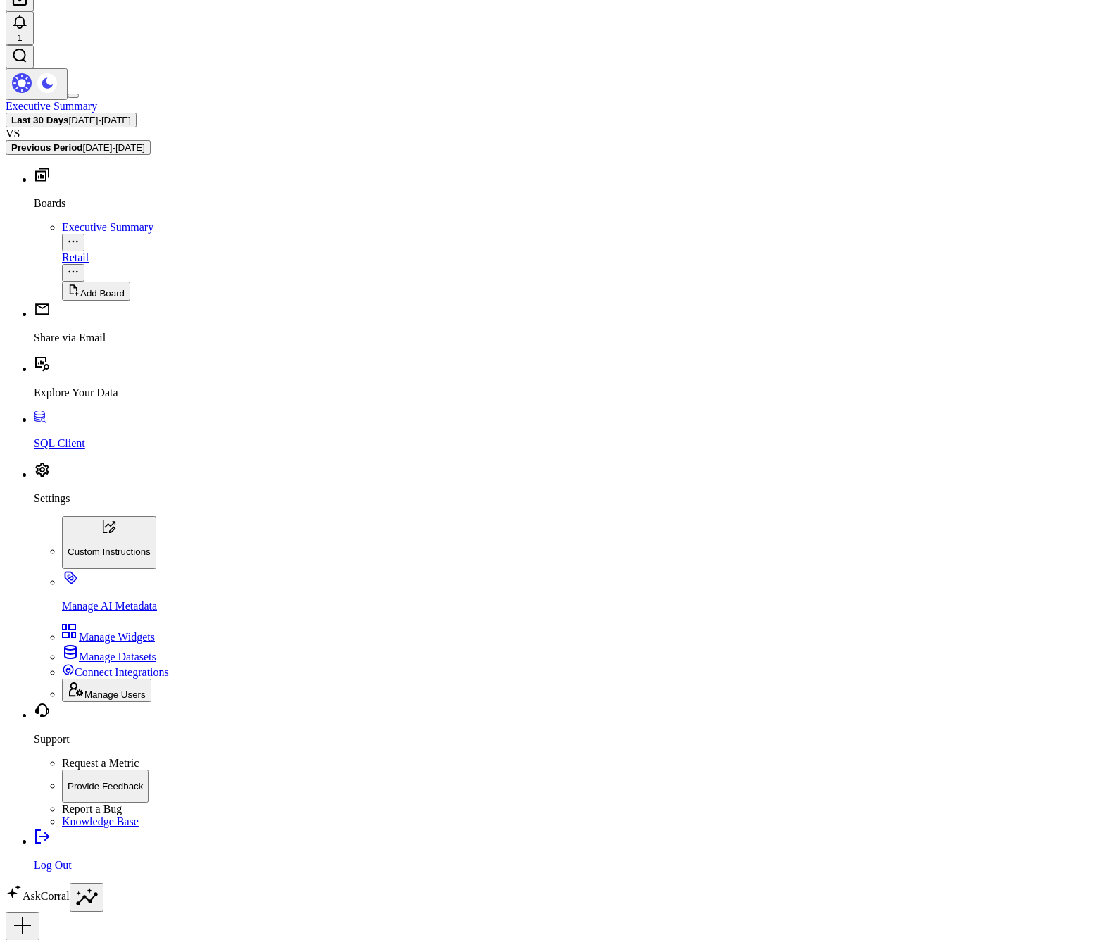
click at [348, 151] on textarea "show me the improvements in customer engagement" at bounding box center [335, 137] width 128 height 25
click at [357, 151] on textarea "show me the improvements in customer engagement" at bounding box center [335, 137] width 128 height 25
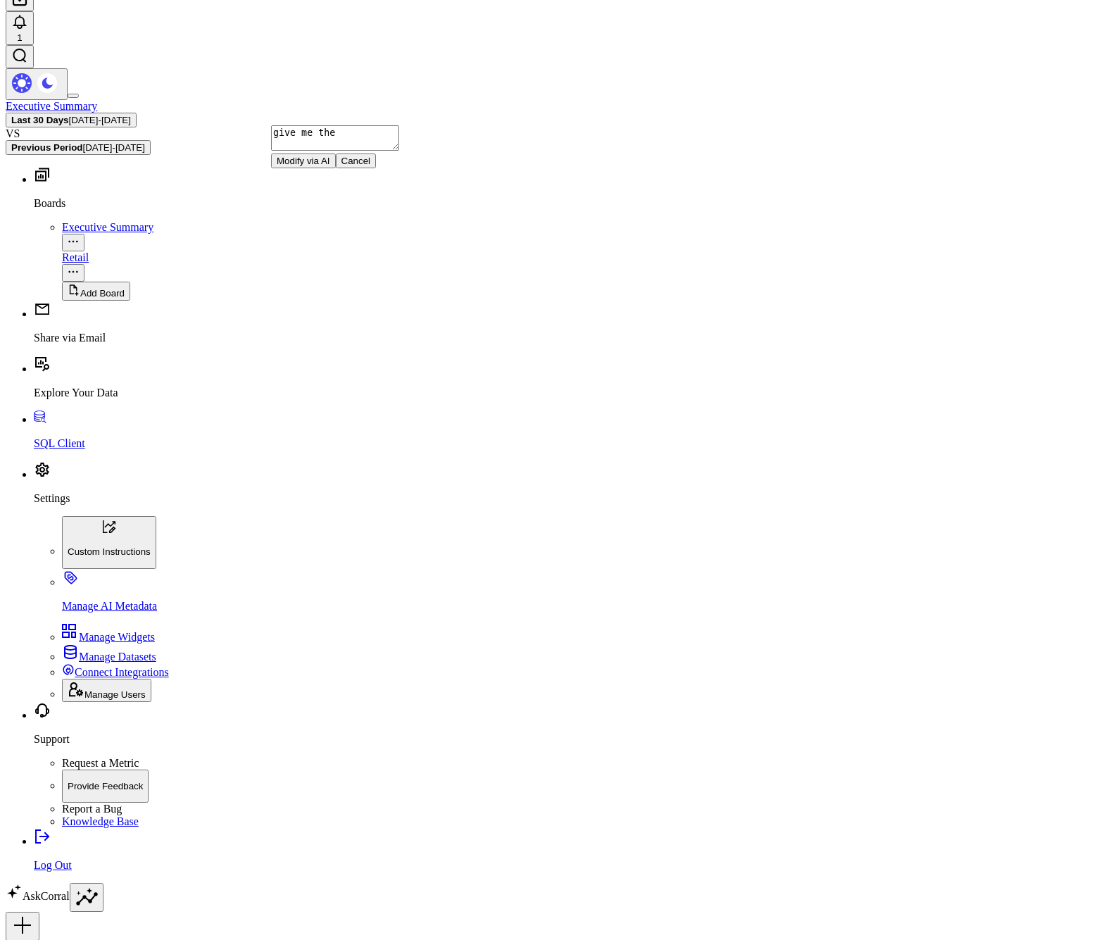
paste textarea "improvements in customer engagement"
type textarea "give me the improvements in customer engagement"
click at [310, 168] on button "Modify via AI" at bounding box center [303, 160] width 65 height 15
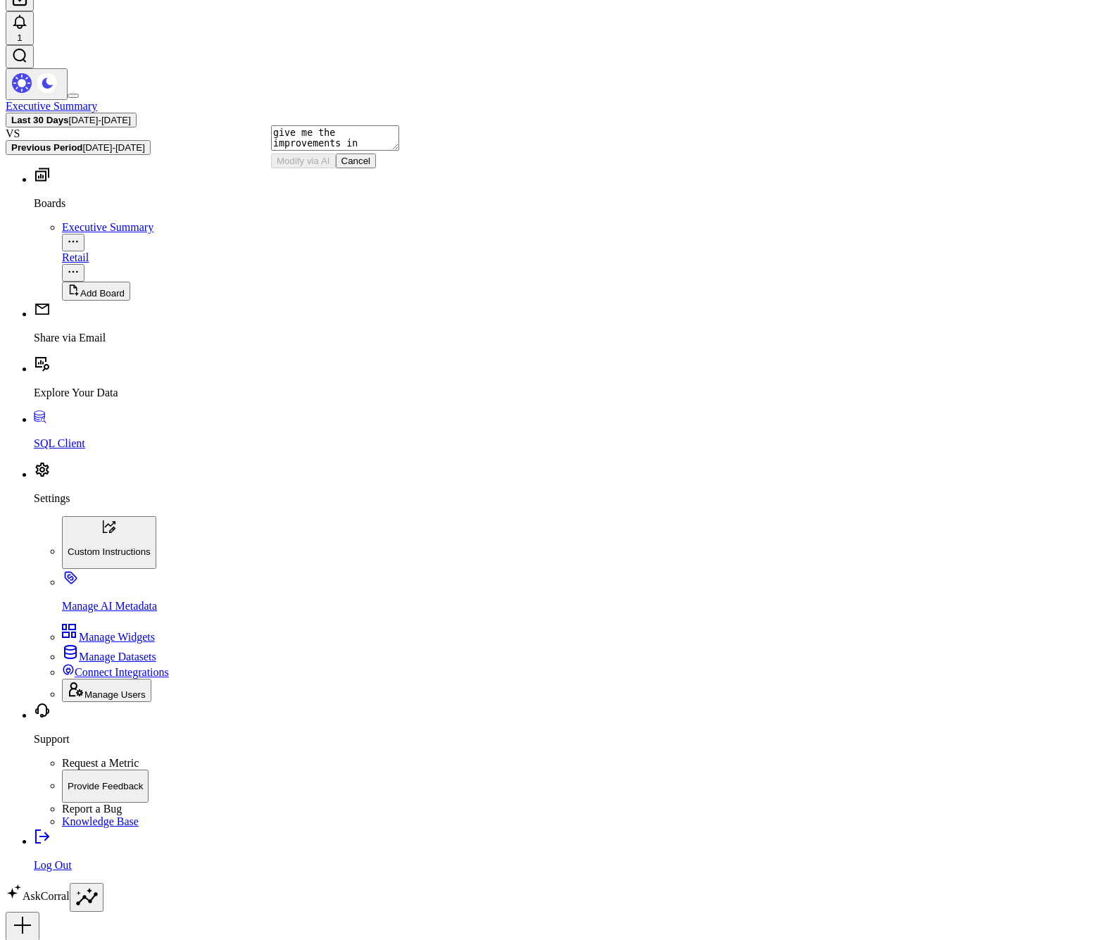
drag, startPoint x: 519, startPoint y: 368, endPoint x: 285, endPoint y: 360, distance: 233.8
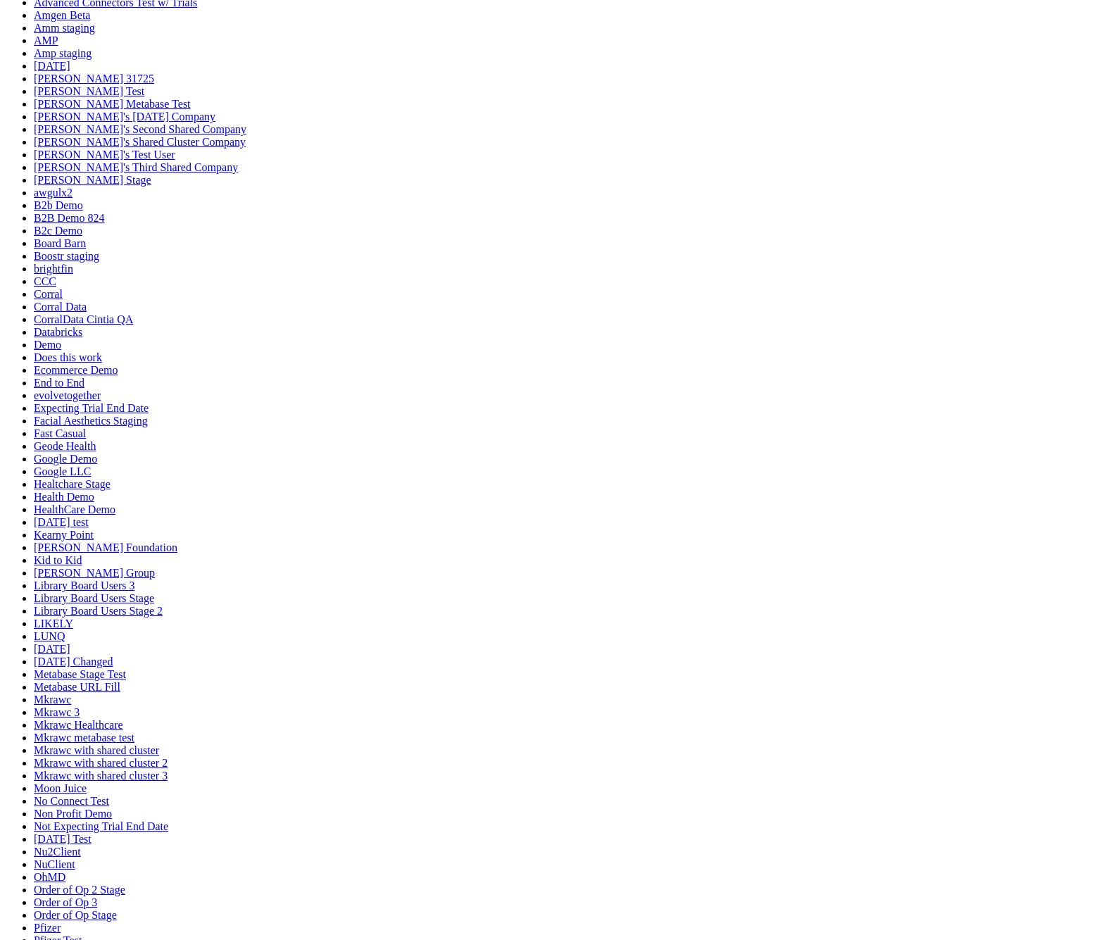
scroll to position [0, 0]
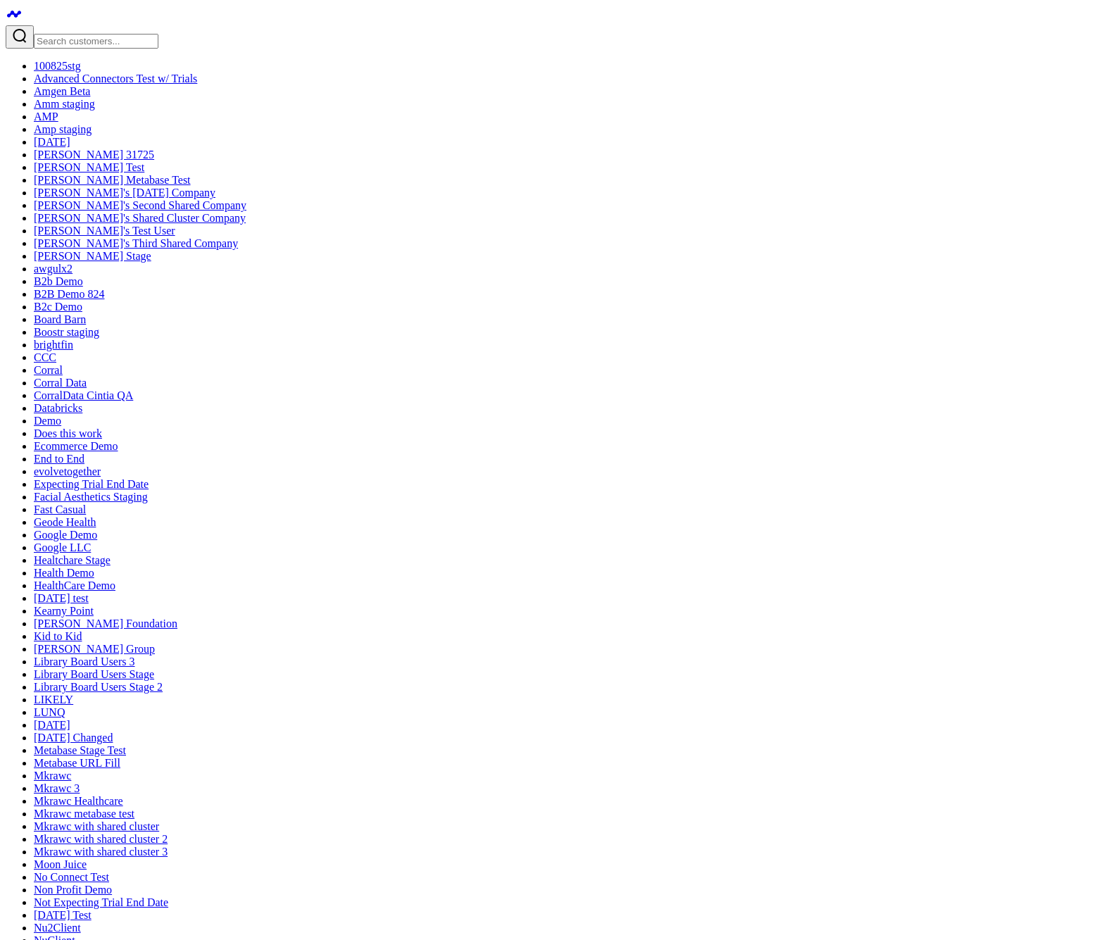
drag, startPoint x: 701, startPoint y: 192, endPoint x: 218, endPoint y: 204, distance: 483.0
click at [344, 143] on textarea "give me the improvements in customer engagement" at bounding box center [328, 131] width 128 height 25
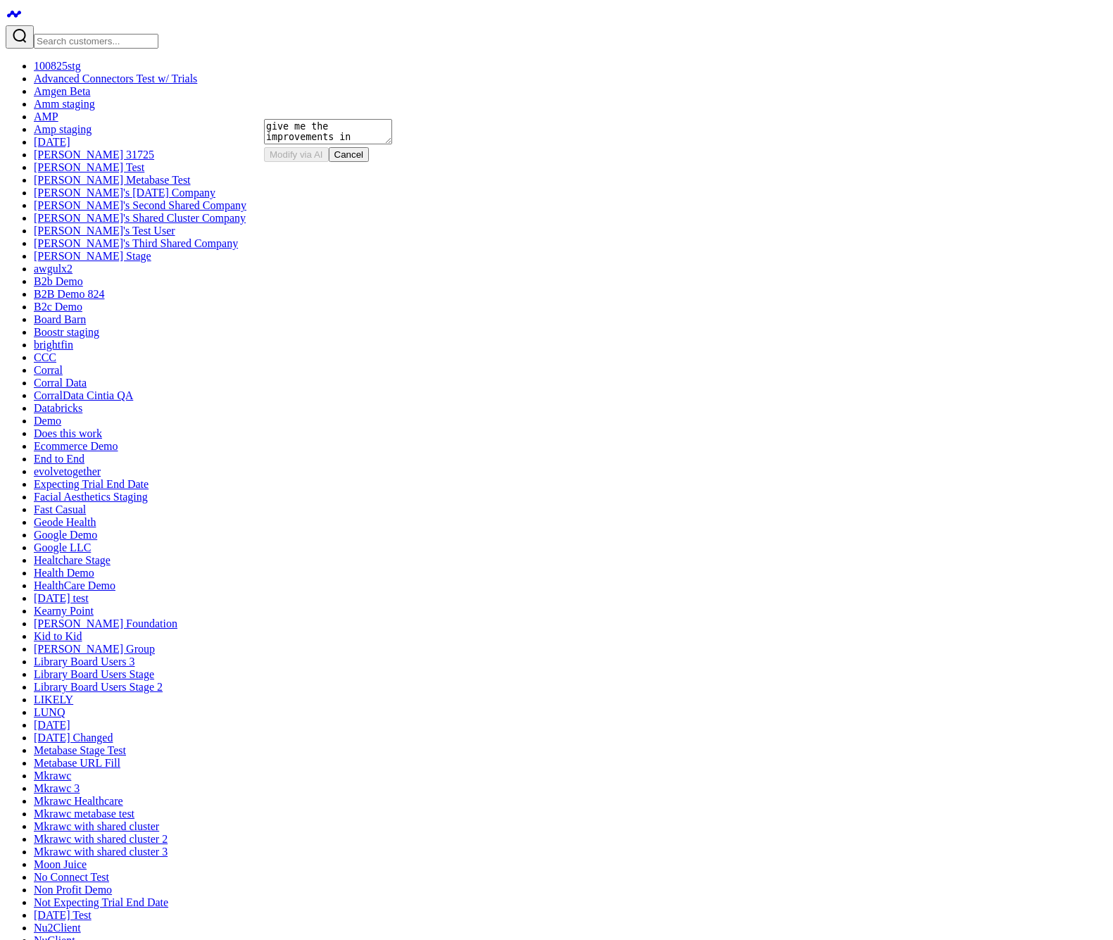
paste textarea "give me the improvements in customer engagement"
type textarea "give me the improvements in customer engagement"
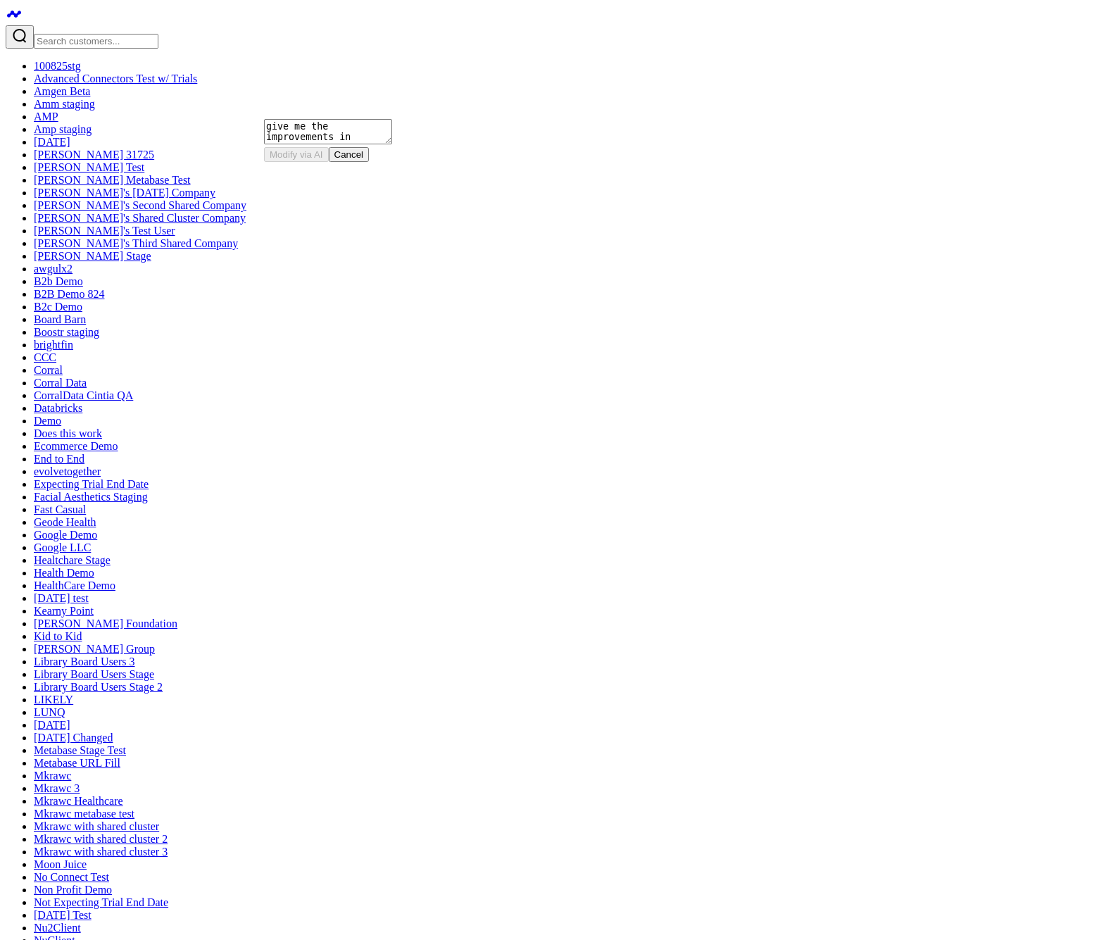
drag, startPoint x: 621, startPoint y: 144, endPoint x: 770, endPoint y: 139, distance: 149.3
copy div "give me my Areas to Monitor"
click at [332, 151] on textarea "give me the improvements in customer engagement" at bounding box center [335, 137] width 128 height 25
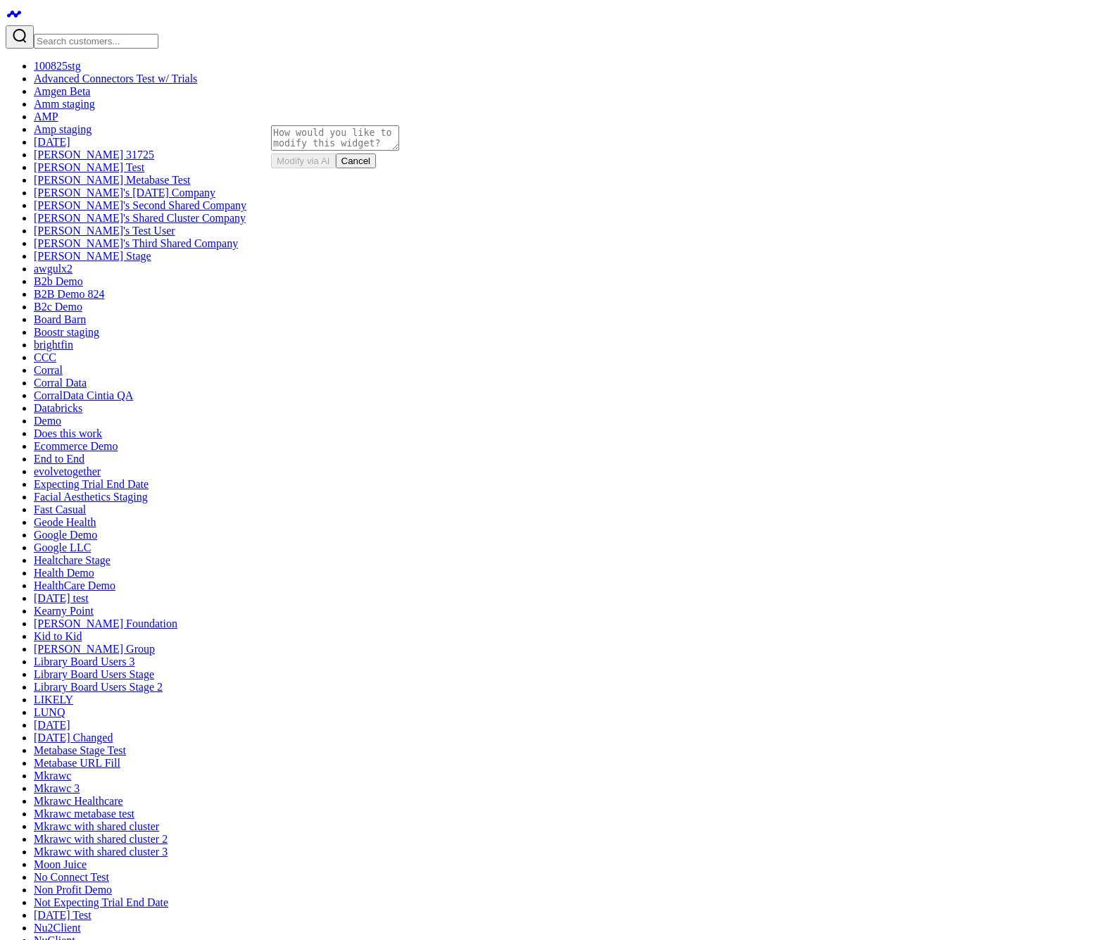
paste textarea "give me my Areas to Monitor"
type textarea "give me my Areas to Monitor"
click at [333, 168] on button "Modify via AI" at bounding box center [303, 160] width 65 height 15
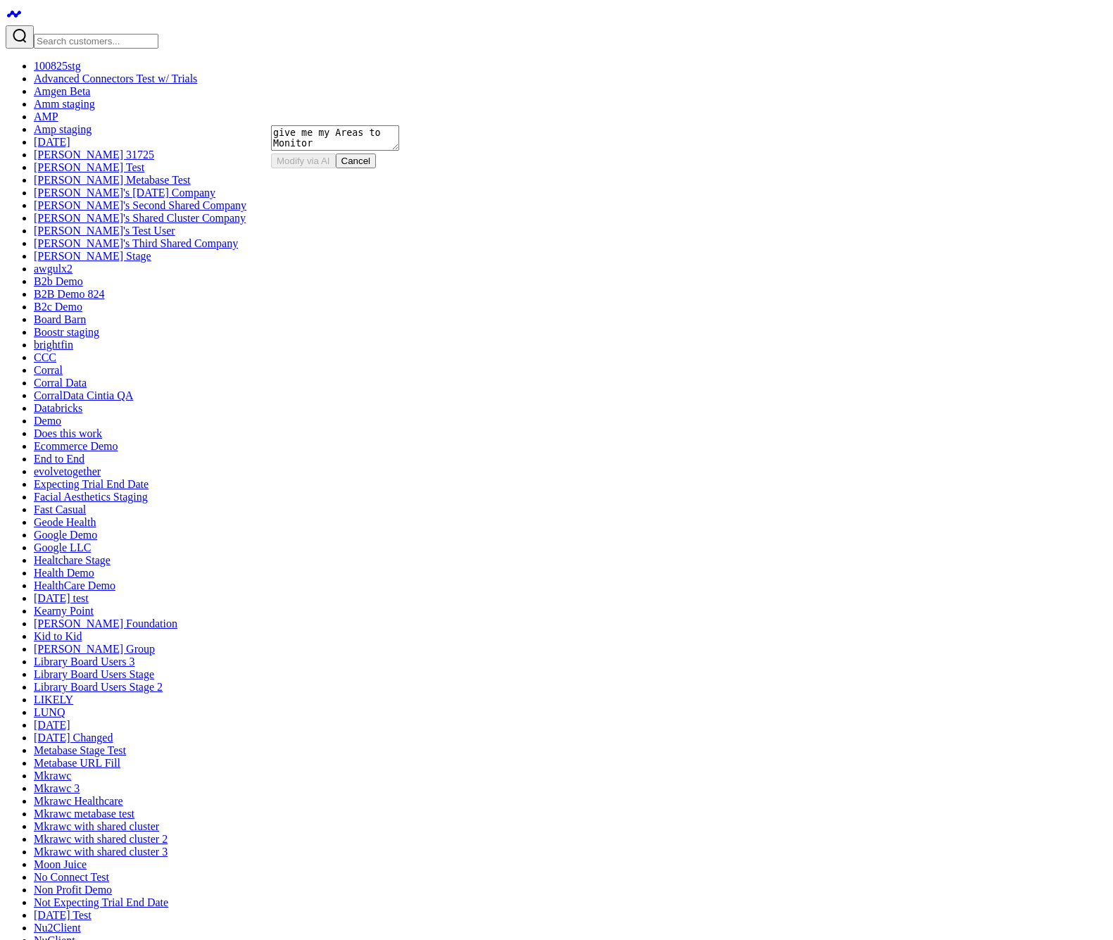
click at [356, 151] on textarea "give me my Areas to Monitor" at bounding box center [335, 137] width 128 height 25
paste textarea "give me the improvements in customer engagement"
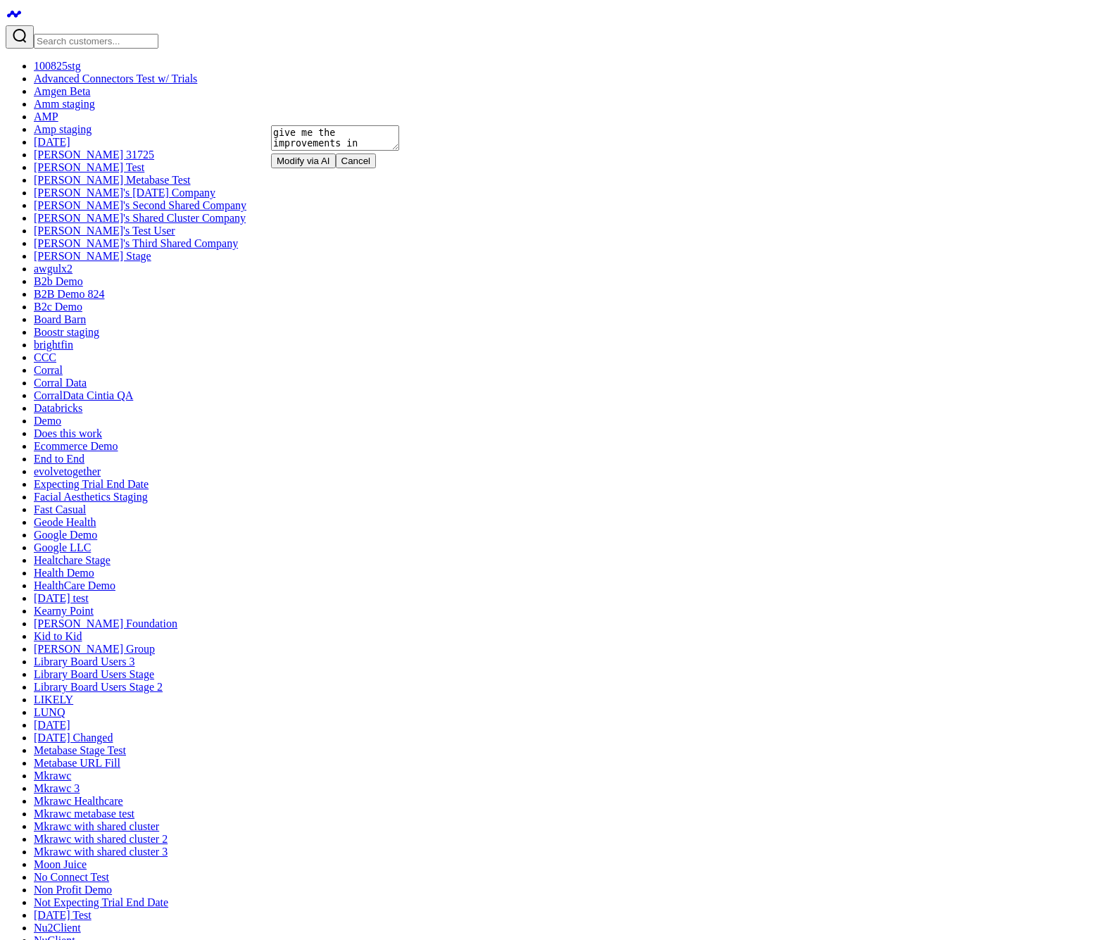
click at [292, 142] on textarea "give me the improvements in customer engagement" at bounding box center [335, 137] width 128 height 25
type textarea "show the improvements in customer engagement"
click at [303, 168] on button "Modify via AI" at bounding box center [303, 160] width 65 height 15
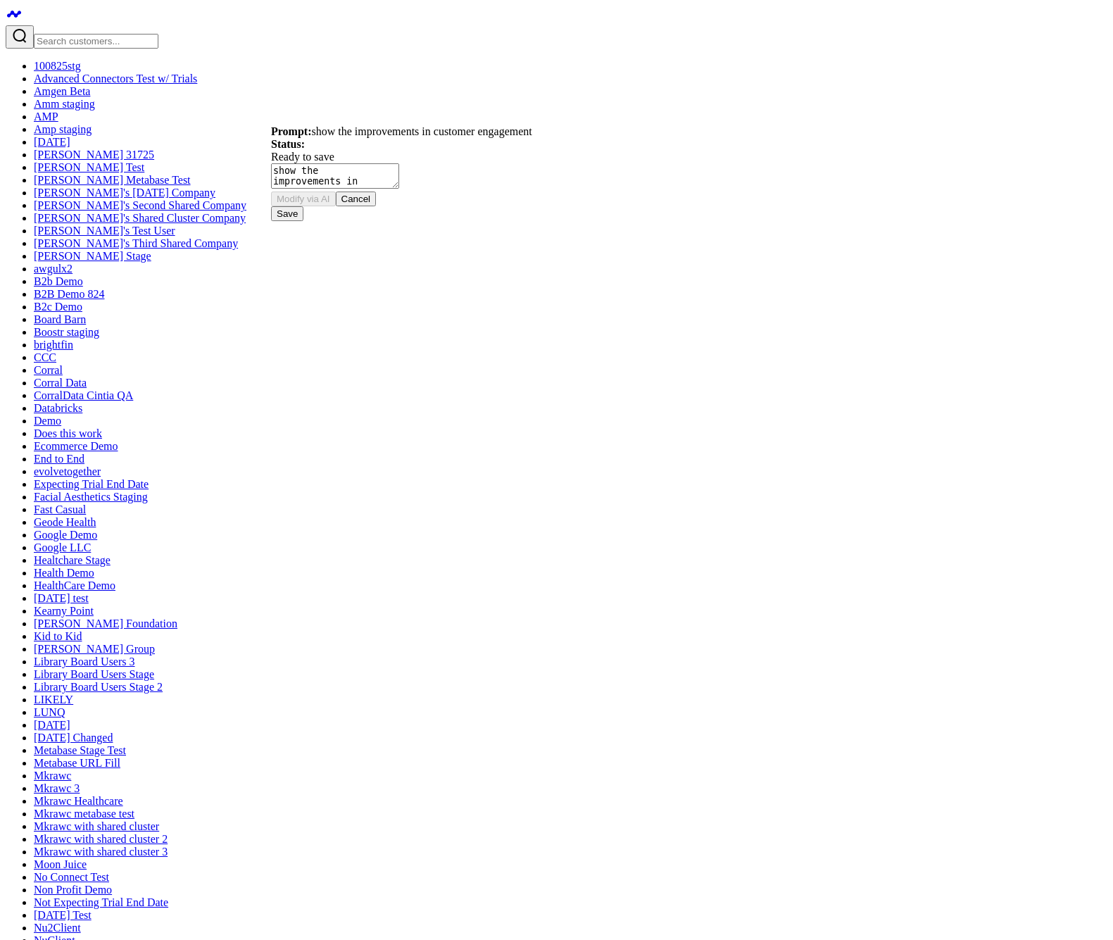
click at [303, 221] on button "Save" at bounding box center [287, 213] width 32 height 15
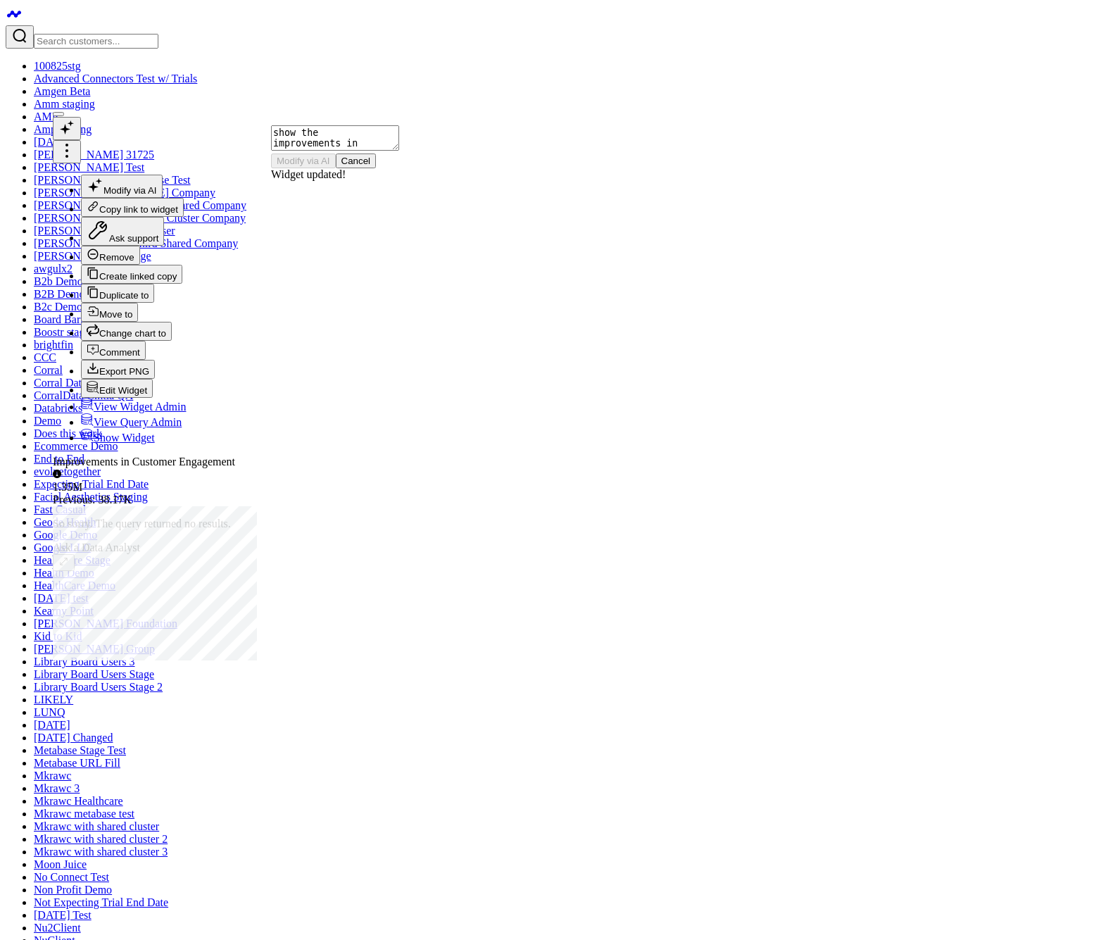
checkbox input "false"
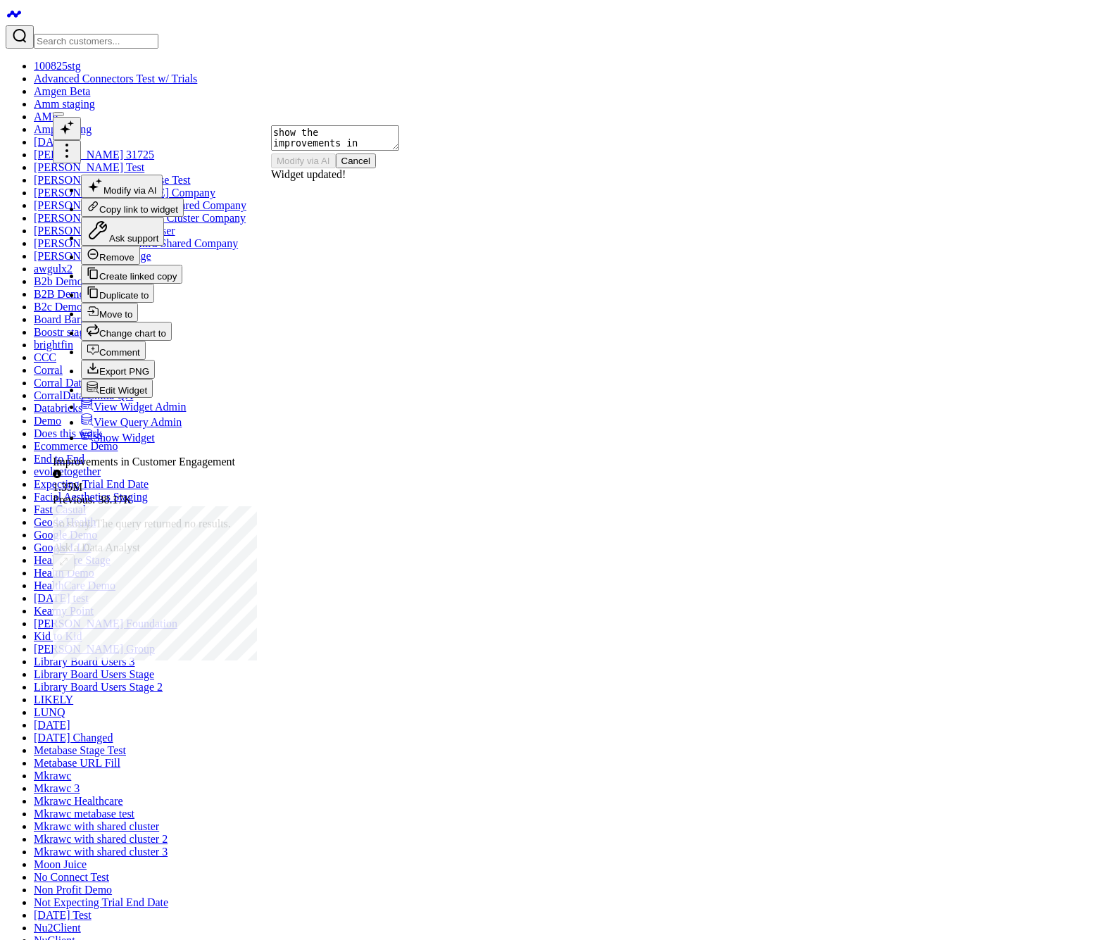
checkbox input "true"
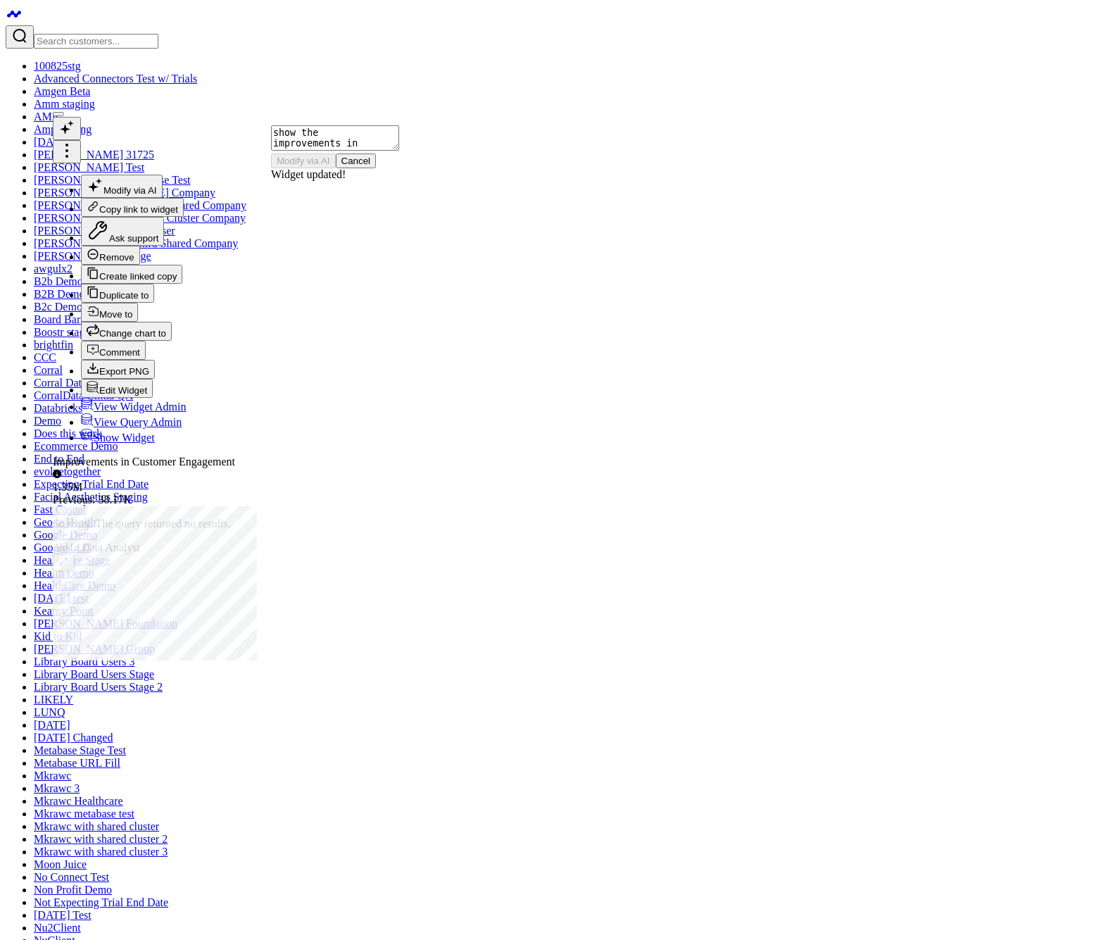
checkbox input "false"
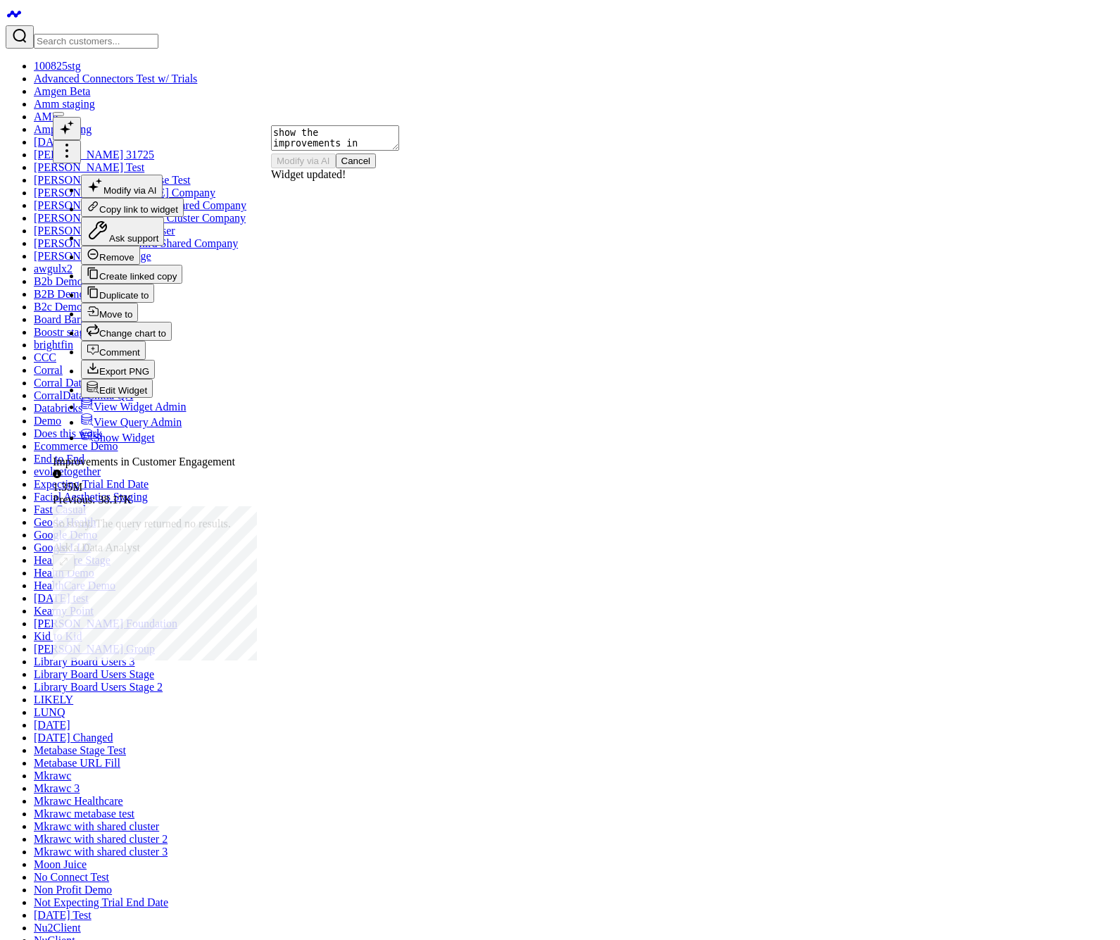
checkbox input "false"
checkbox input "true"
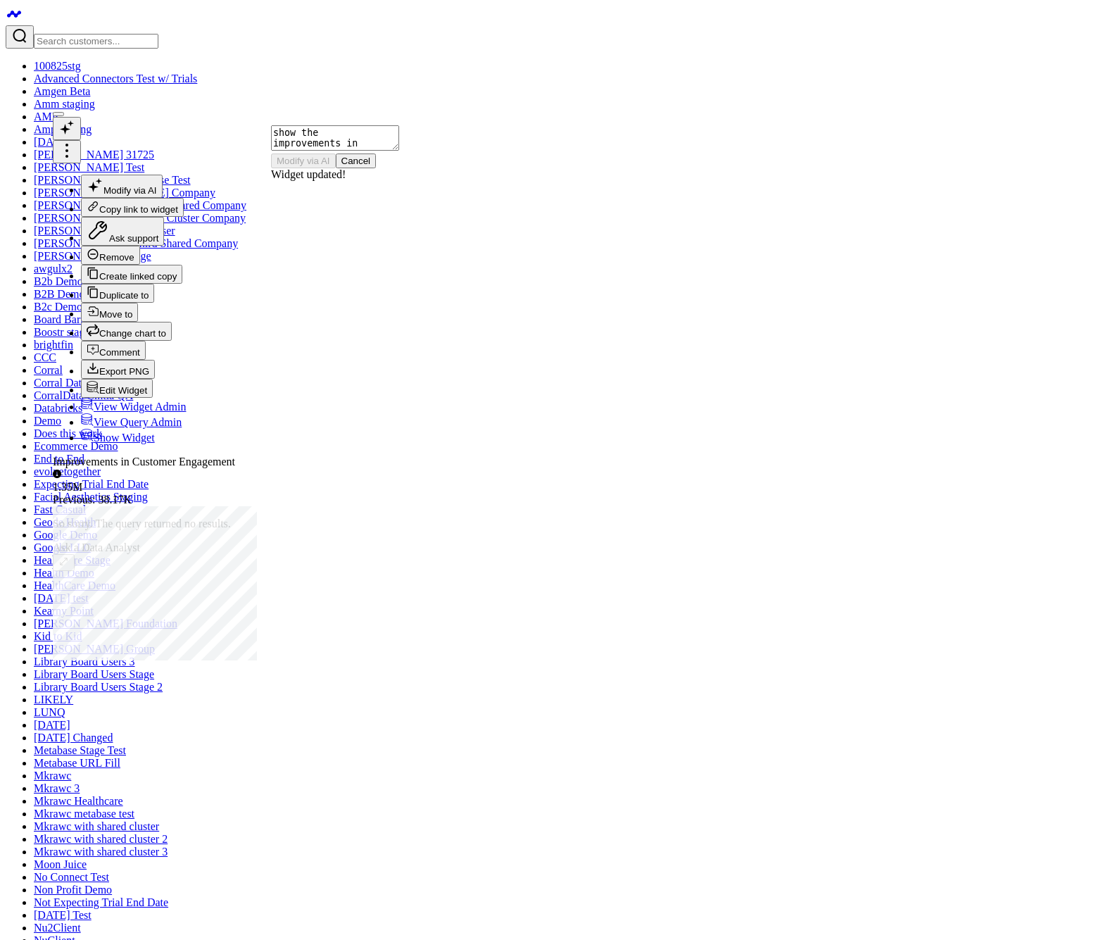
drag, startPoint x: 733, startPoint y: 478, endPoint x: 599, endPoint y: 479, distance: 134.5
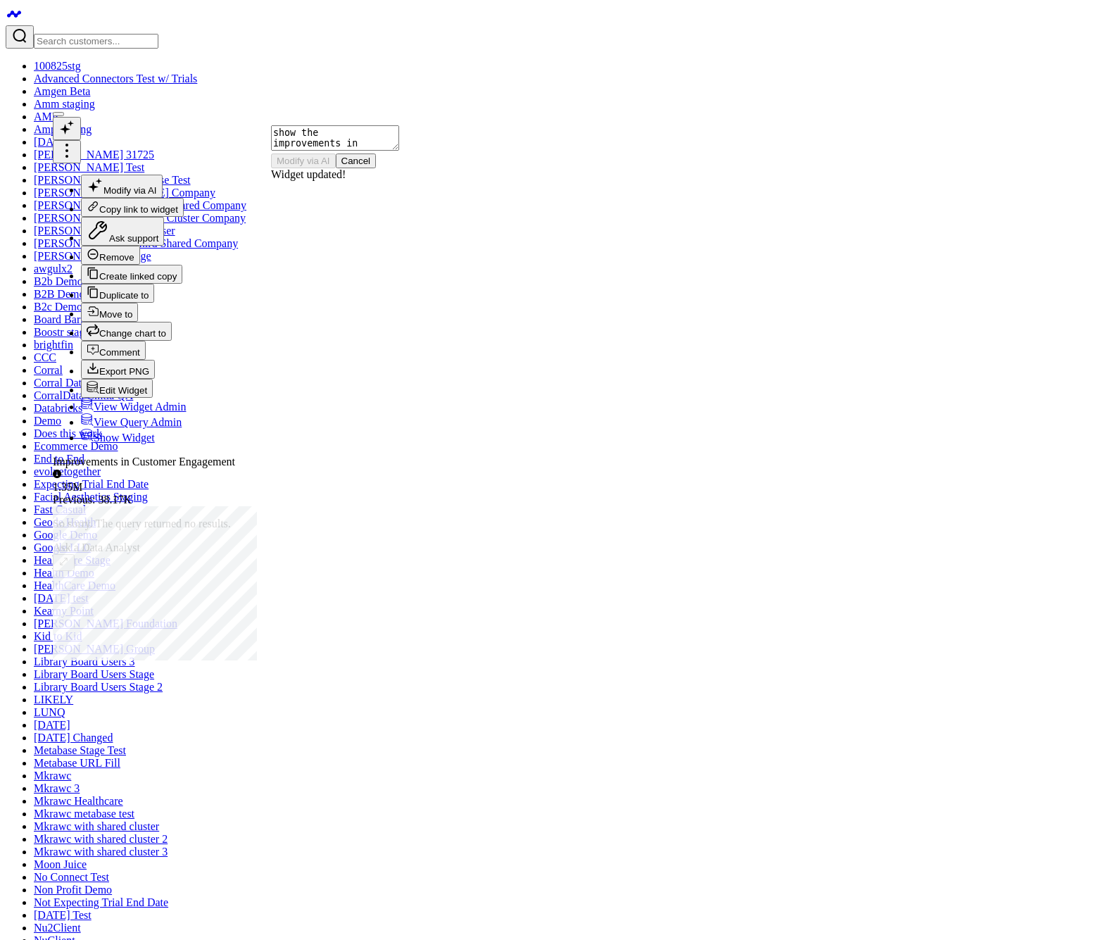
copy label "Hide top line/aggregate value"
checkbox input "false"
drag, startPoint x: 753, startPoint y: 500, endPoint x: 597, endPoint y: 503, distance: 156.3
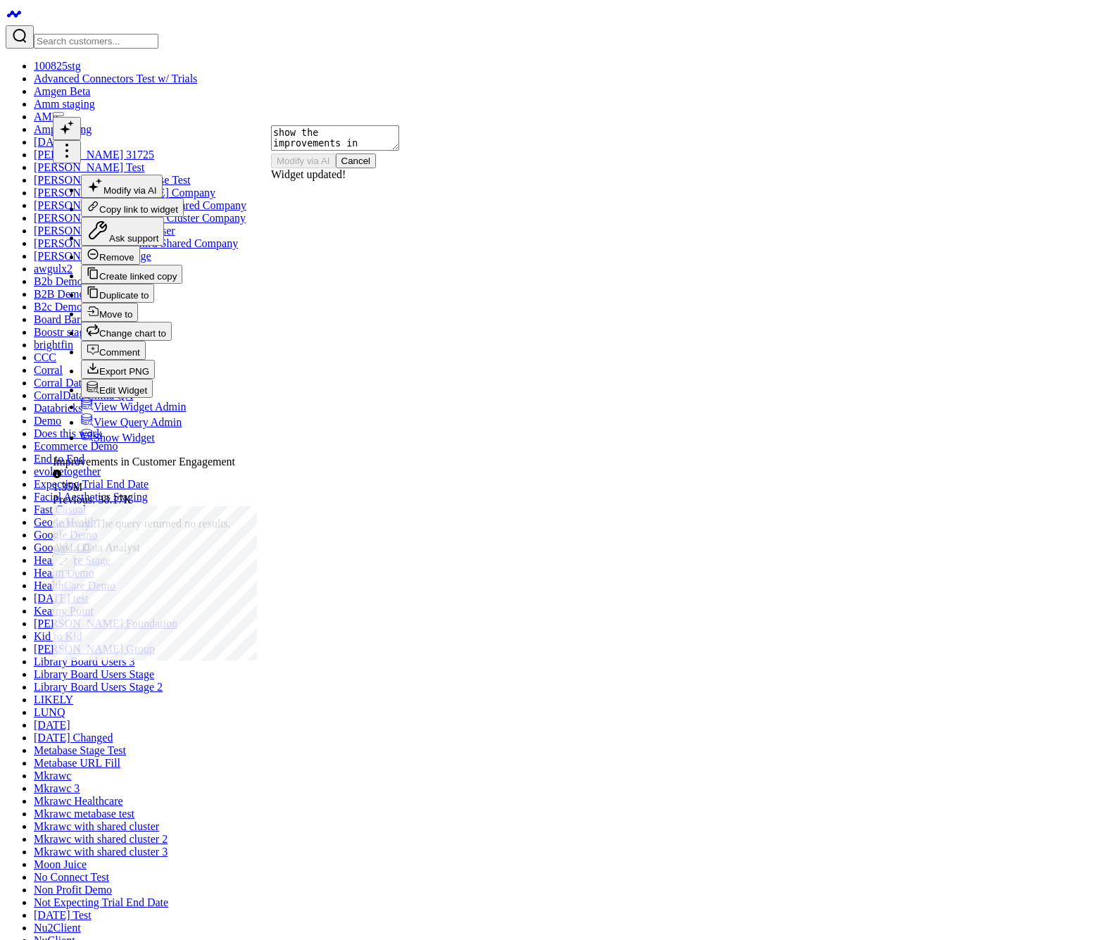
copy label "Truncate top line/aggregate value"
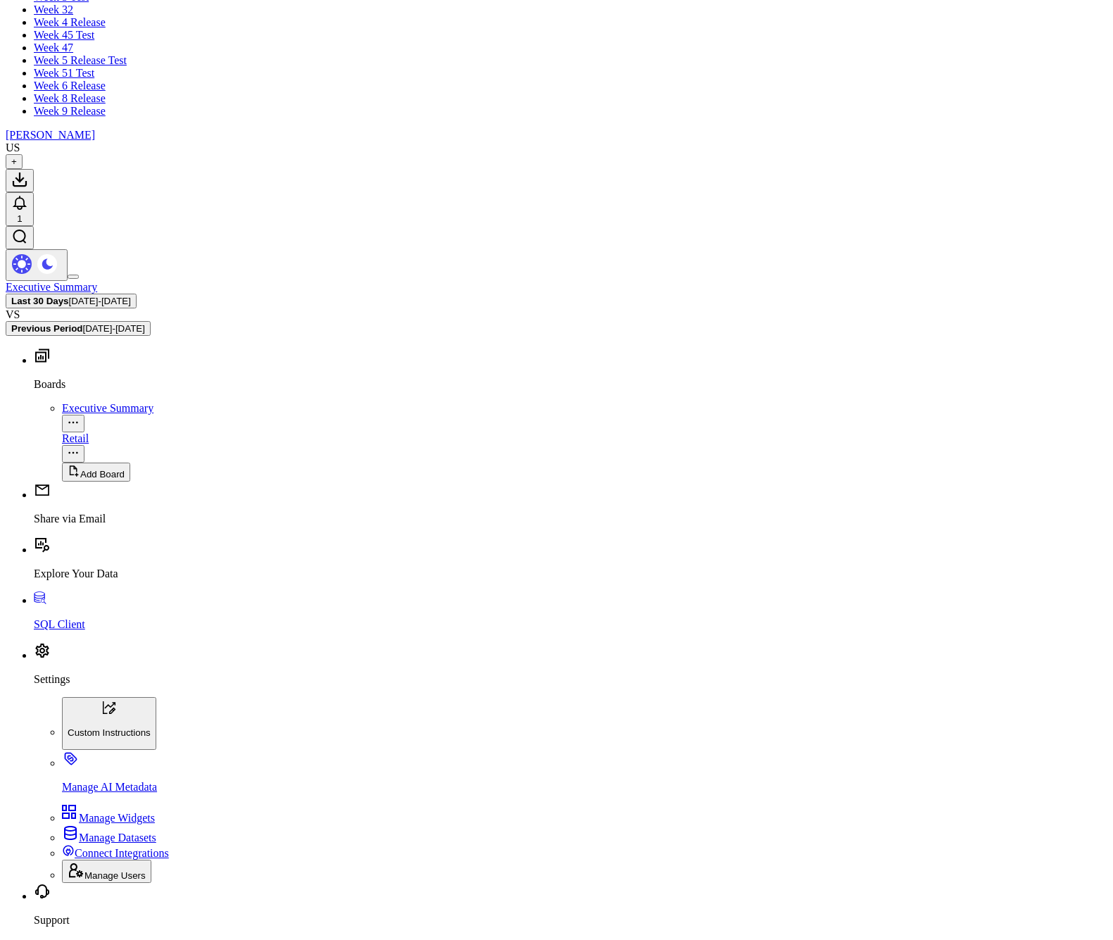
scroll to position [1467, 0]
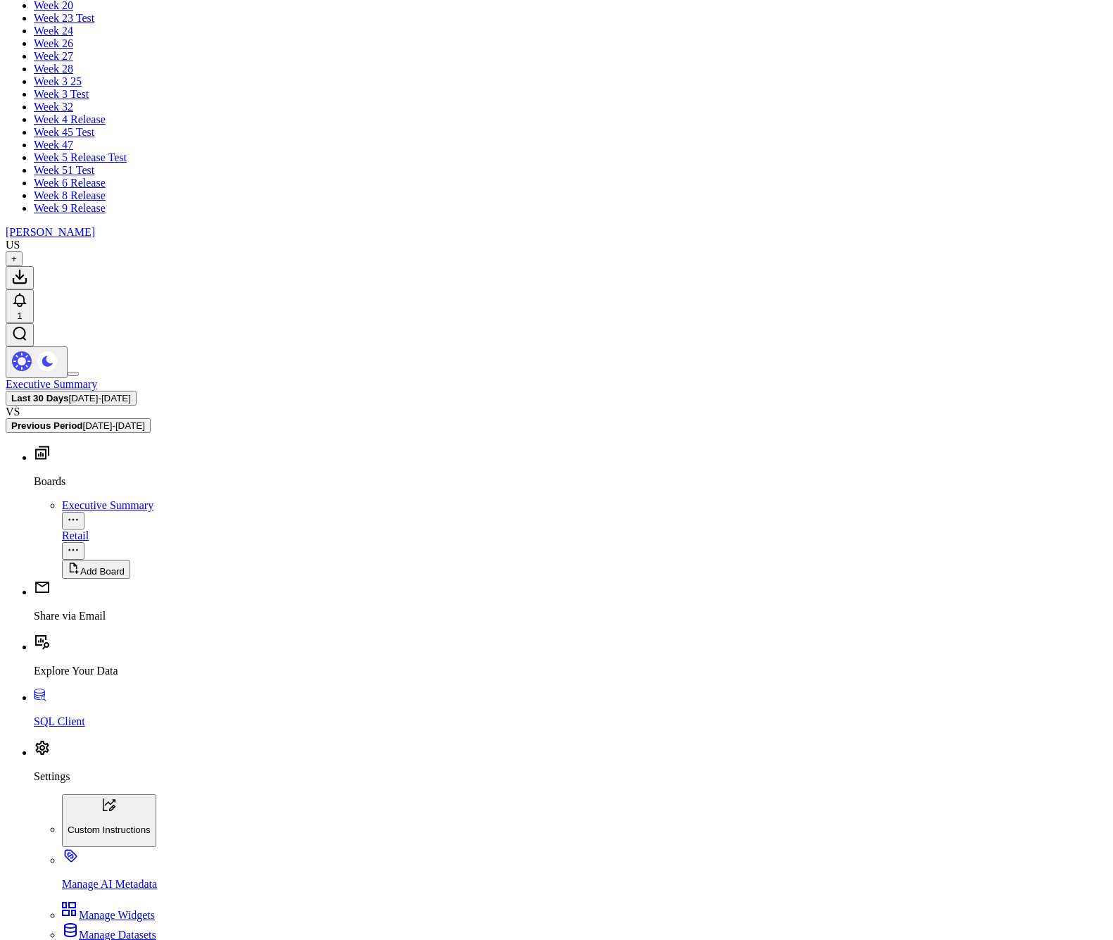
drag, startPoint x: 209, startPoint y: 160, endPoint x: 259, endPoint y: 617, distance: 459.6
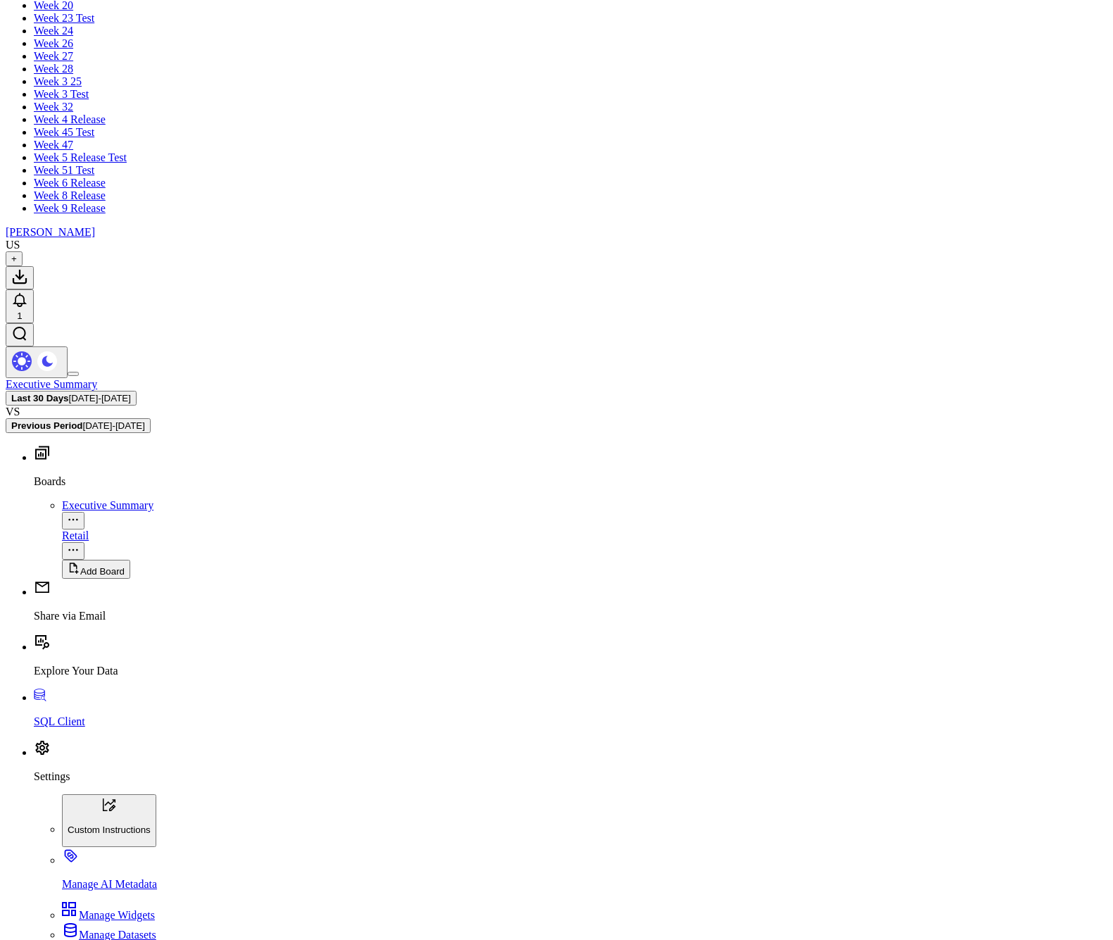
drag, startPoint x: 621, startPoint y: 194, endPoint x: 776, endPoint y: 193, distance: 155.6
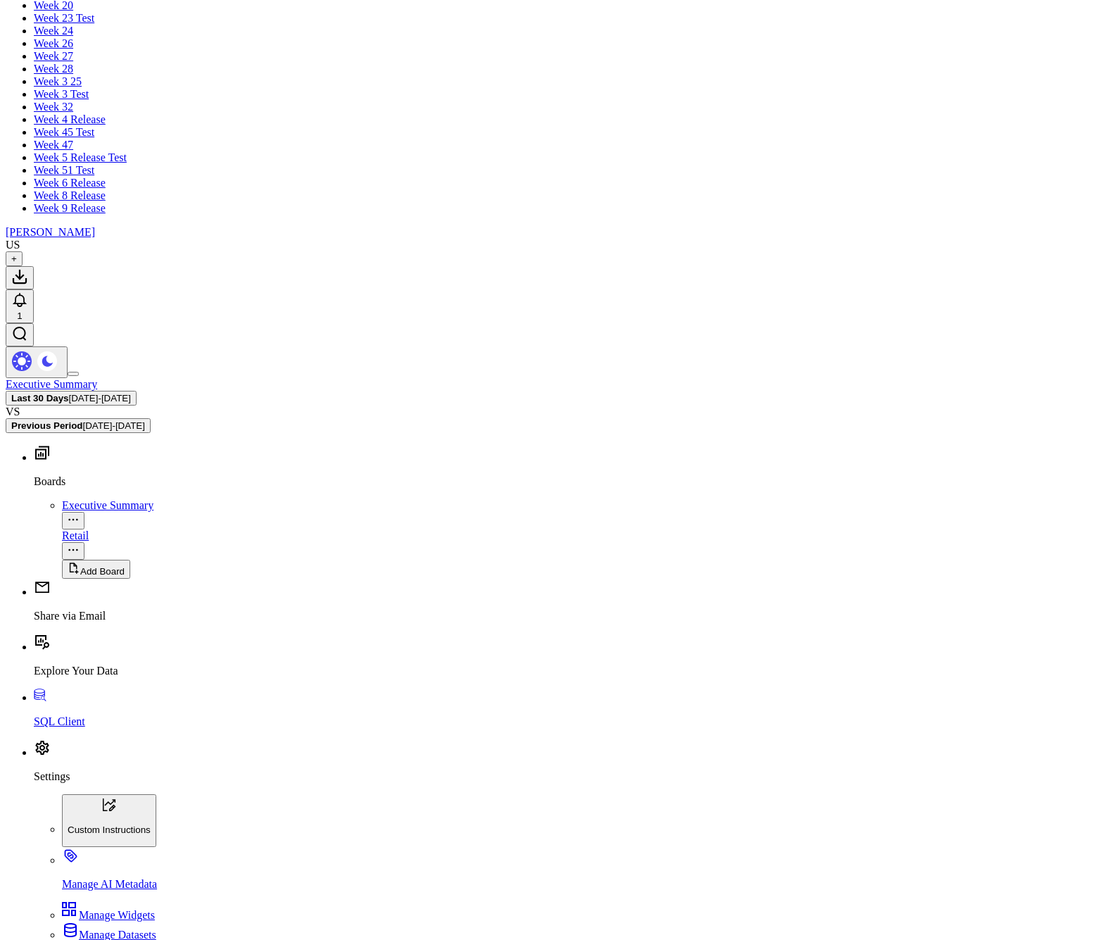
copy div "give me my Areas to Monitor"
